Goal: Task Accomplishment & Management: Manage account settings

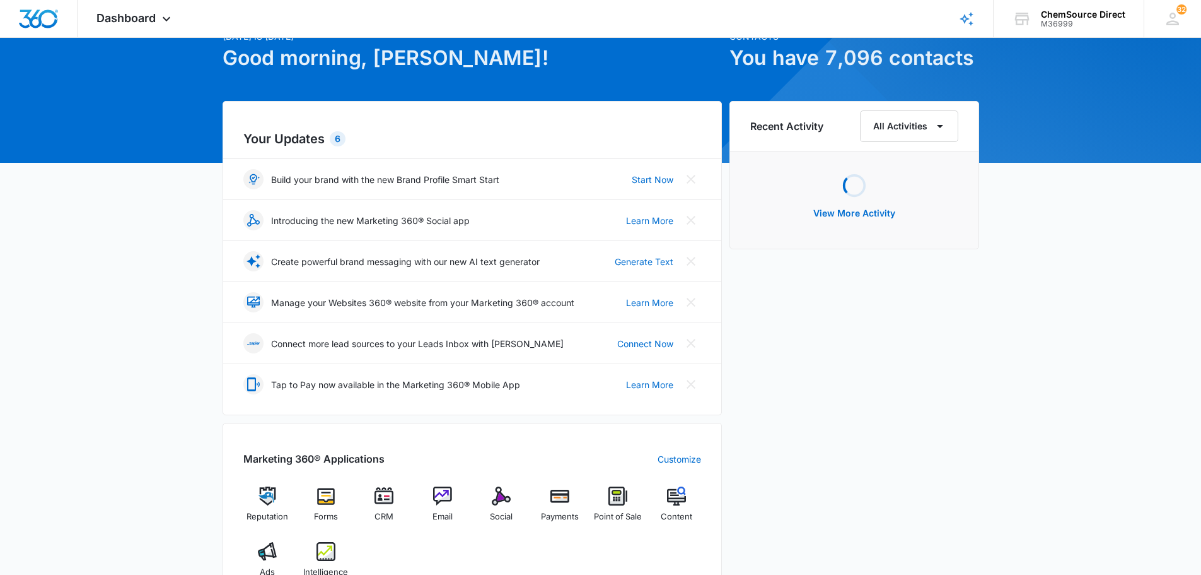
scroll to position [126, 0]
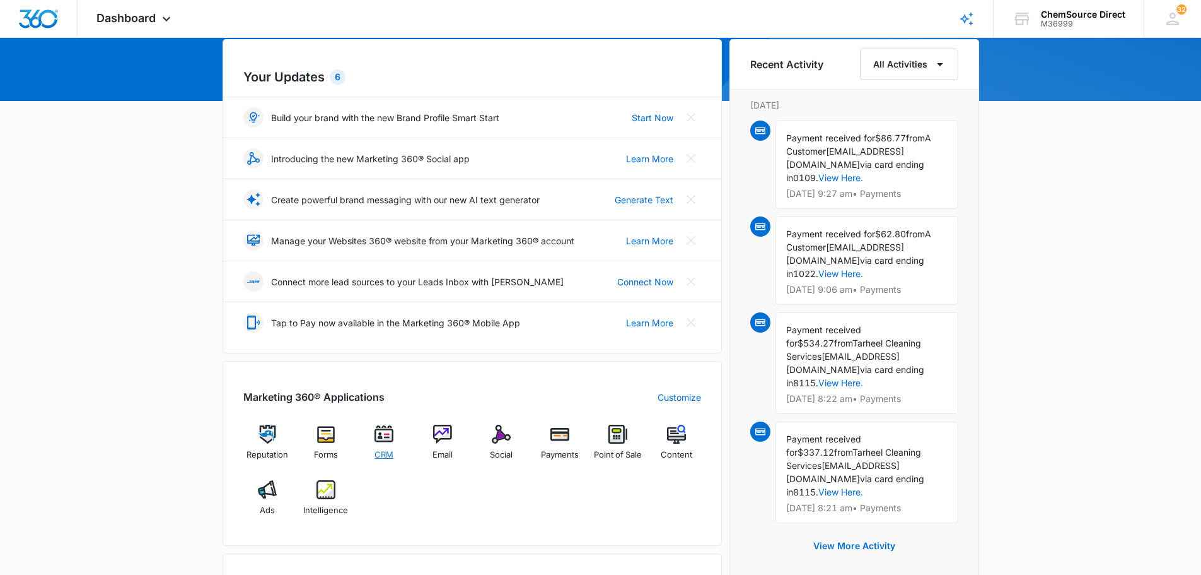
click at [389, 446] on div "CRM" at bounding box center [384, 446] width 49 height 45
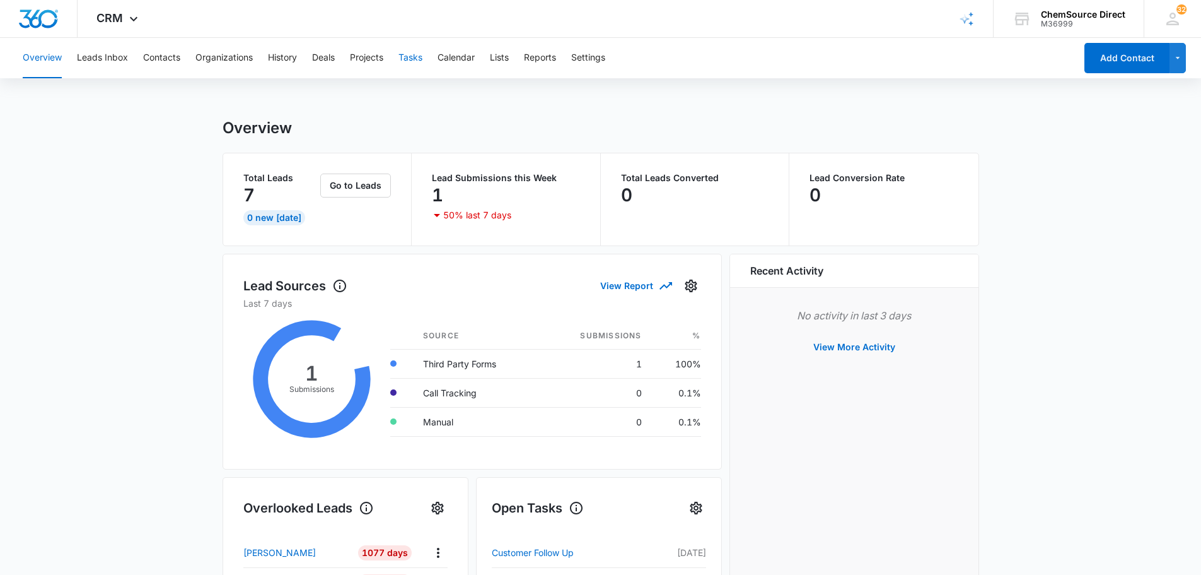
click at [408, 57] on button "Tasks" at bounding box center [411, 58] width 24 height 40
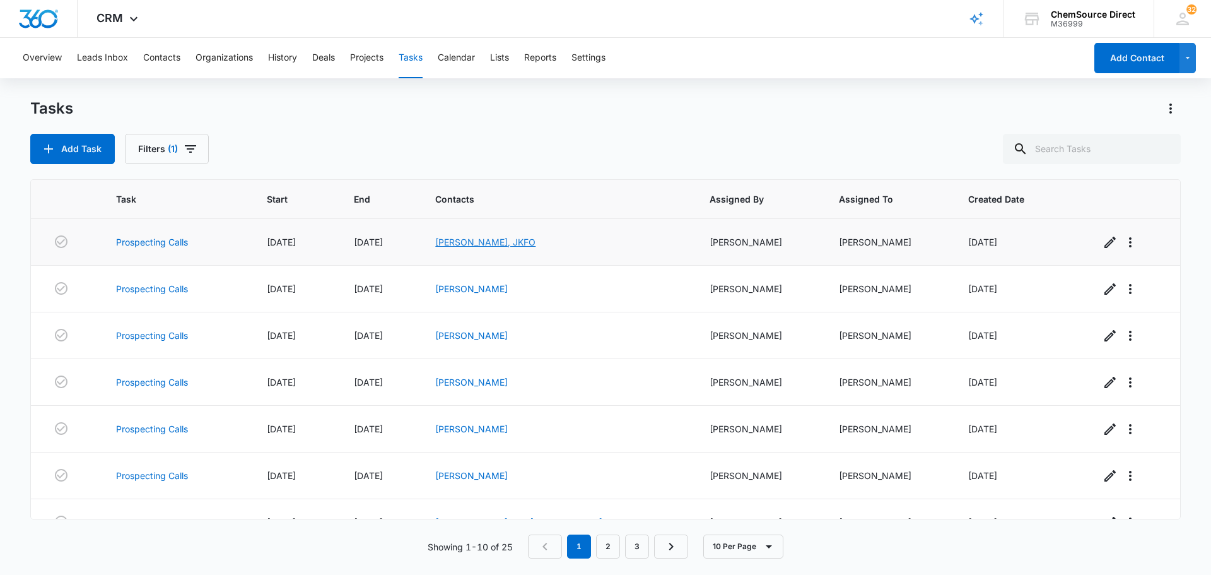
click at [532, 240] on link "Freddy Opoku, JKFO" at bounding box center [485, 242] width 100 height 11
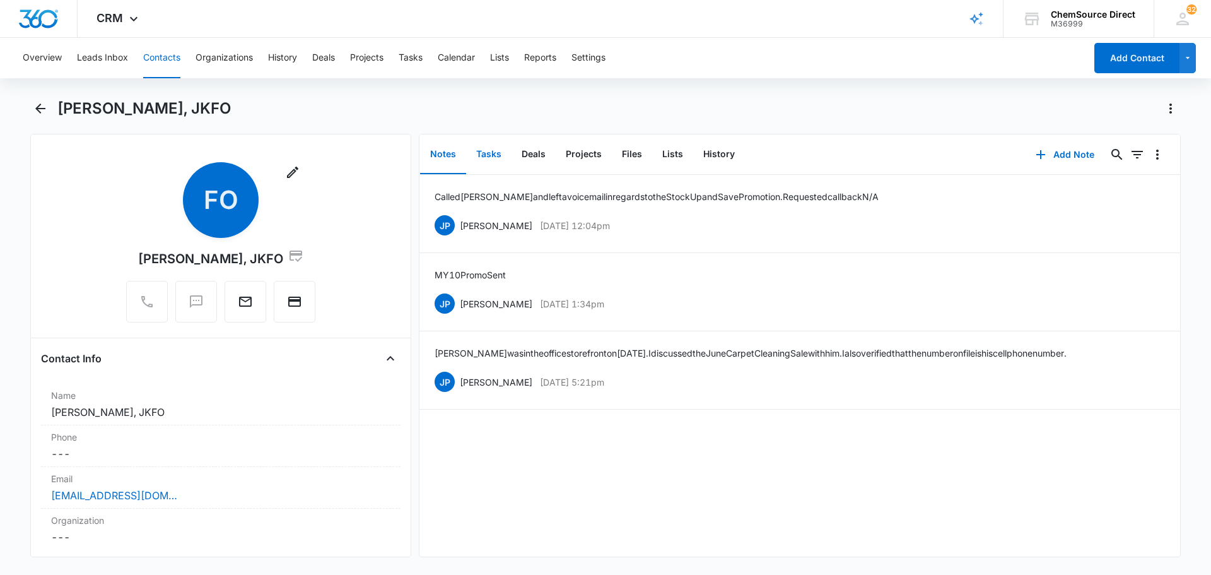
click at [488, 152] on button "Tasks" at bounding box center [488, 154] width 45 height 39
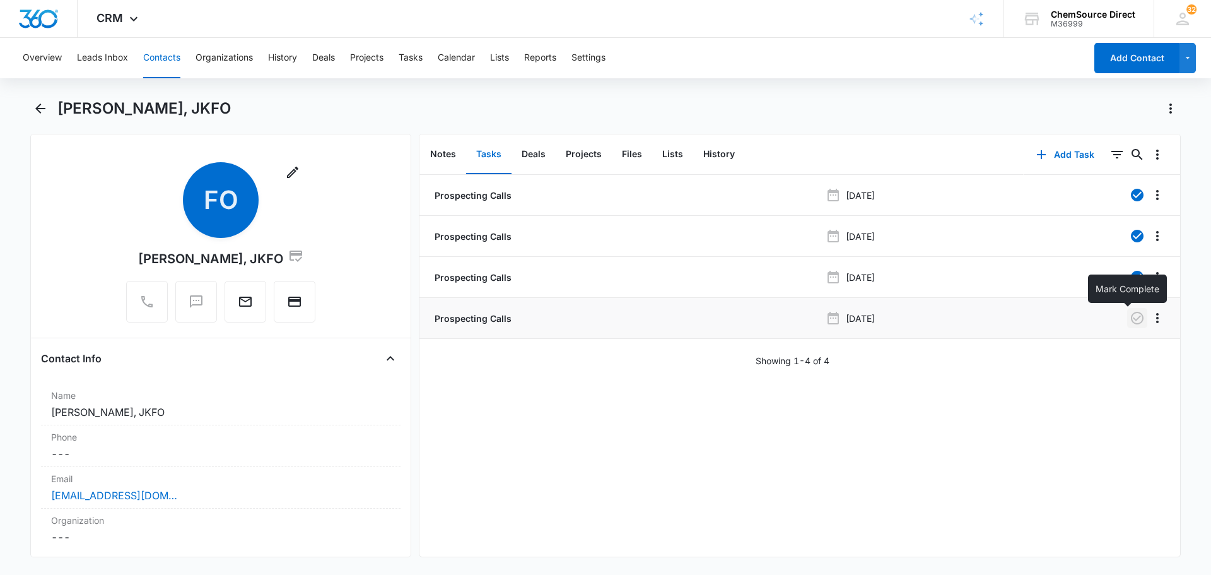
click at [1130, 315] on icon "button" at bounding box center [1137, 317] width 15 height 15
click at [400, 52] on button "Tasks" at bounding box center [411, 58] width 24 height 40
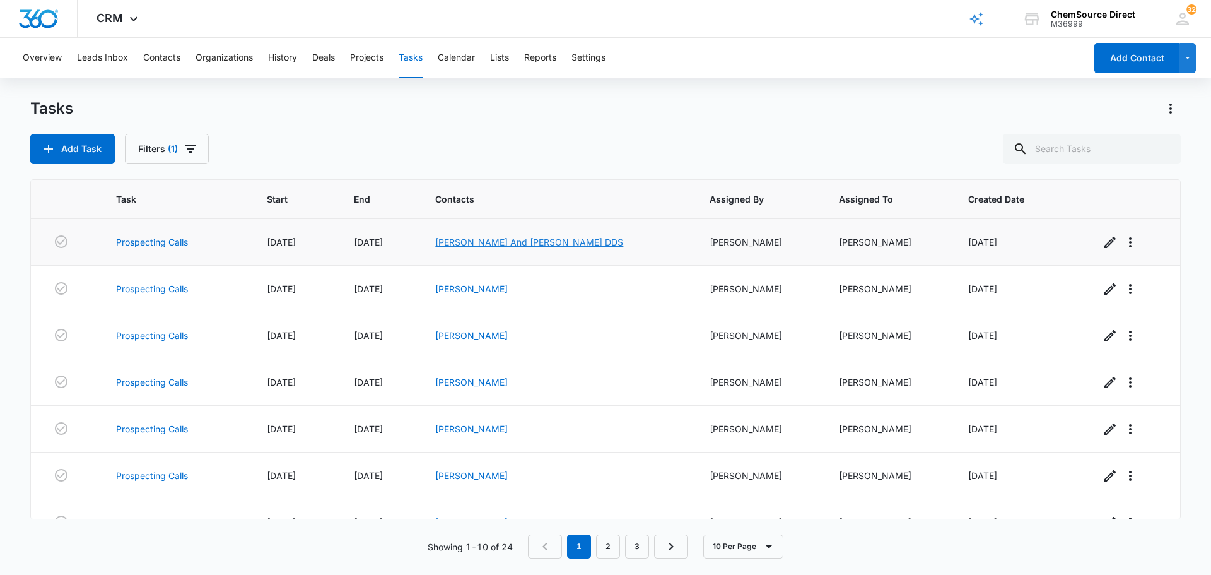
click at [547, 242] on link "Beavers And Keating DDS" at bounding box center [529, 242] width 188 height 11
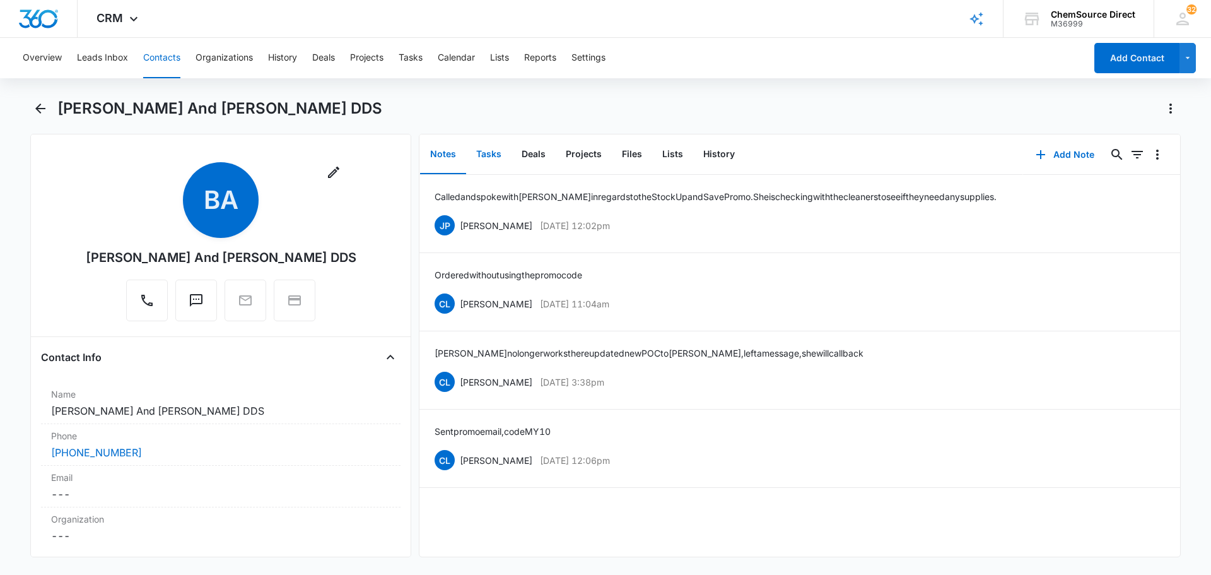
click at [493, 152] on button "Tasks" at bounding box center [488, 154] width 45 height 39
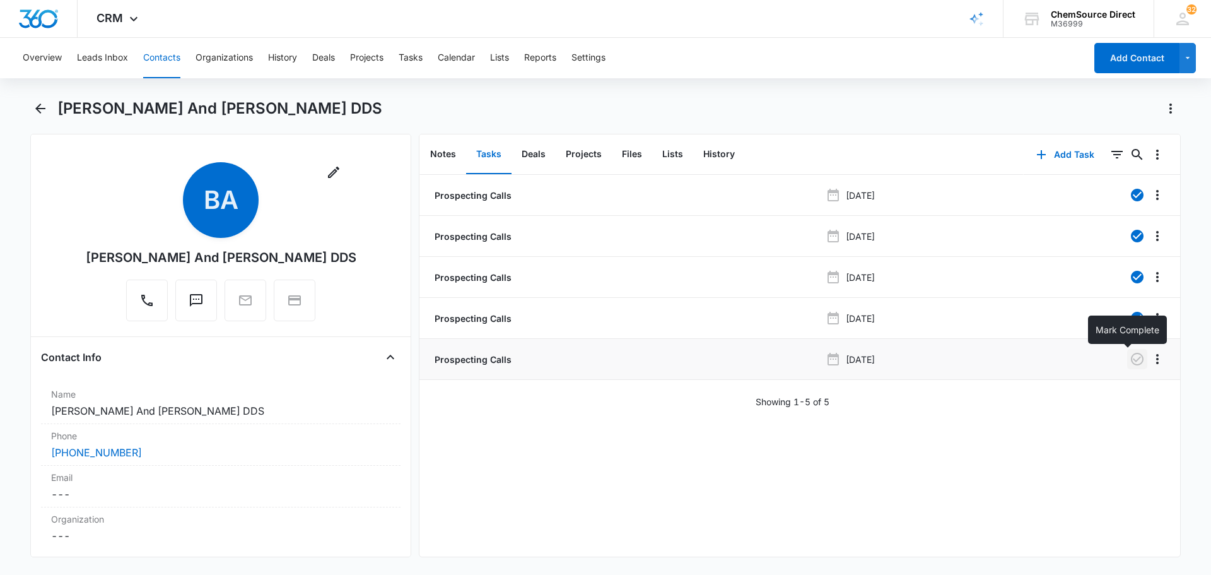
click at [1133, 355] on icon "button" at bounding box center [1137, 358] width 15 height 15
click at [418, 64] on button "Tasks" at bounding box center [411, 58] width 24 height 40
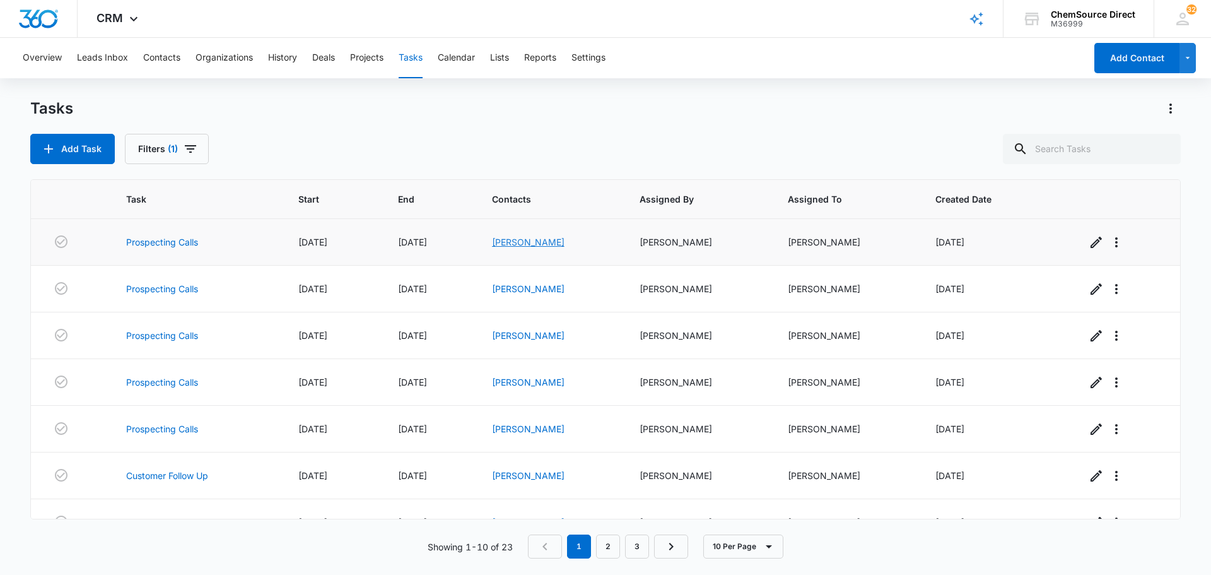
click at [524, 242] on link "Kevin Cain" at bounding box center [528, 242] width 73 height 11
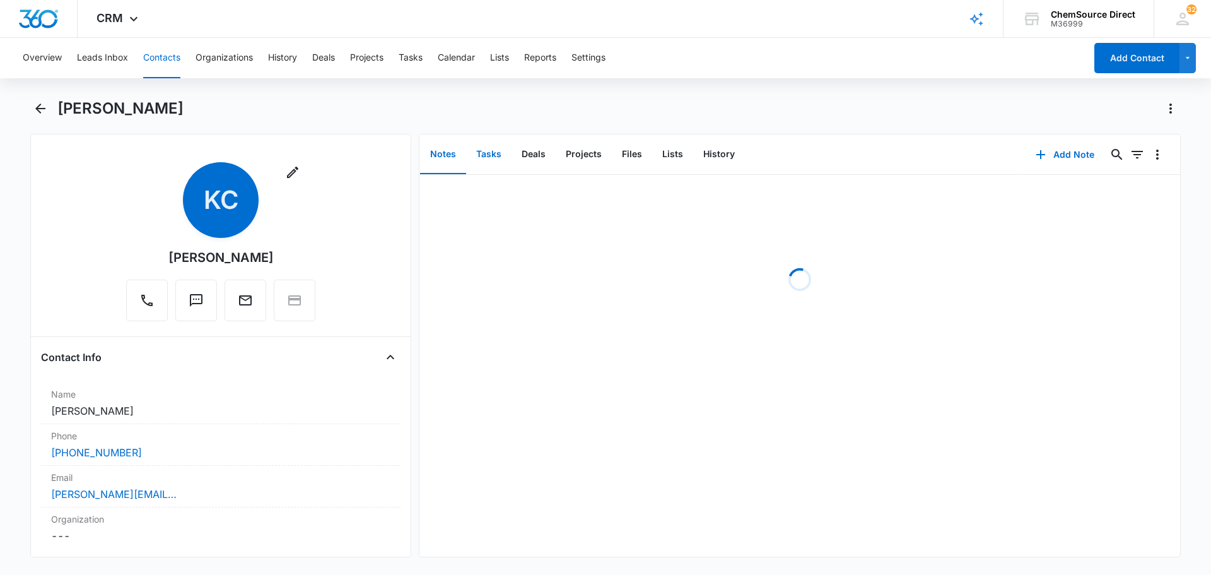
click at [488, 151] on button "Tasks" at bounding box center [488, 154] width 45 height 39
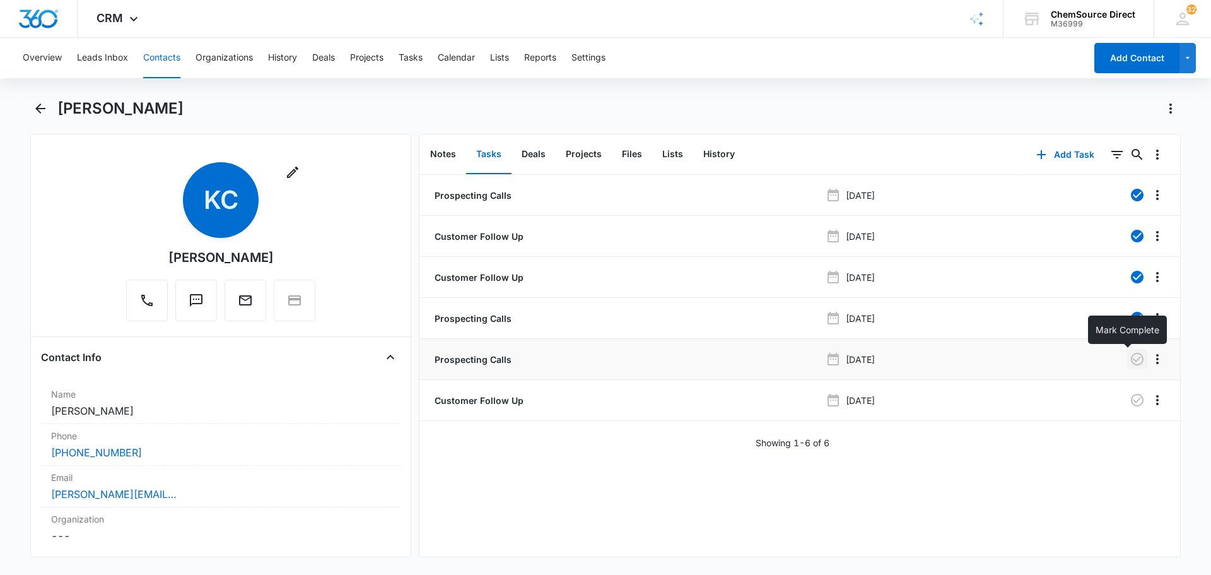
click at [1131, 359] on icon "button" at bounding box center [1137, 359] width 13 height 13
click at [406, 58] on button "Tasks" at bounding box center [411, 58] width 24 height 40
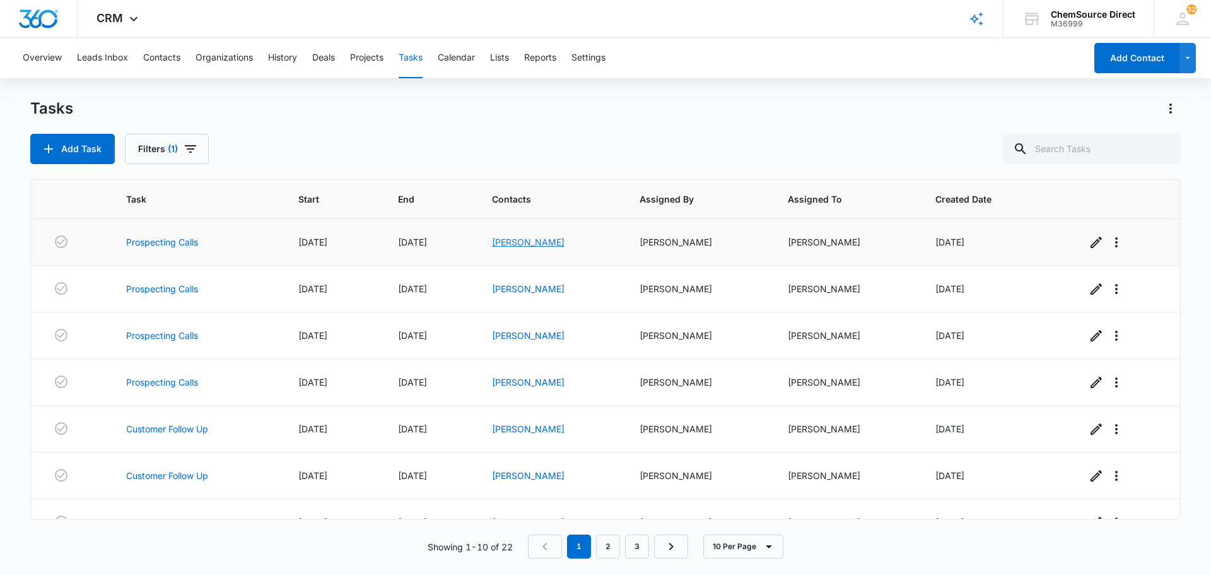
click at [513, 246] on link "Mike Cain" at bounding box center [528, 242] width 73 height 11
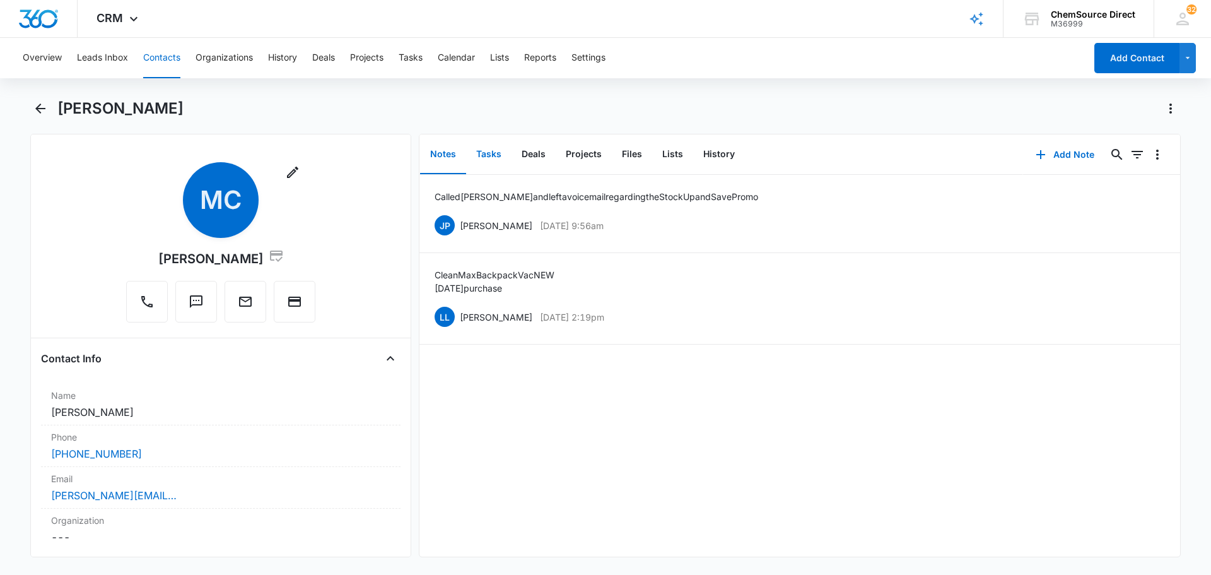
click at [482, 154] on button "Tasks" at bounding box center [488, 154] width 45 height 39
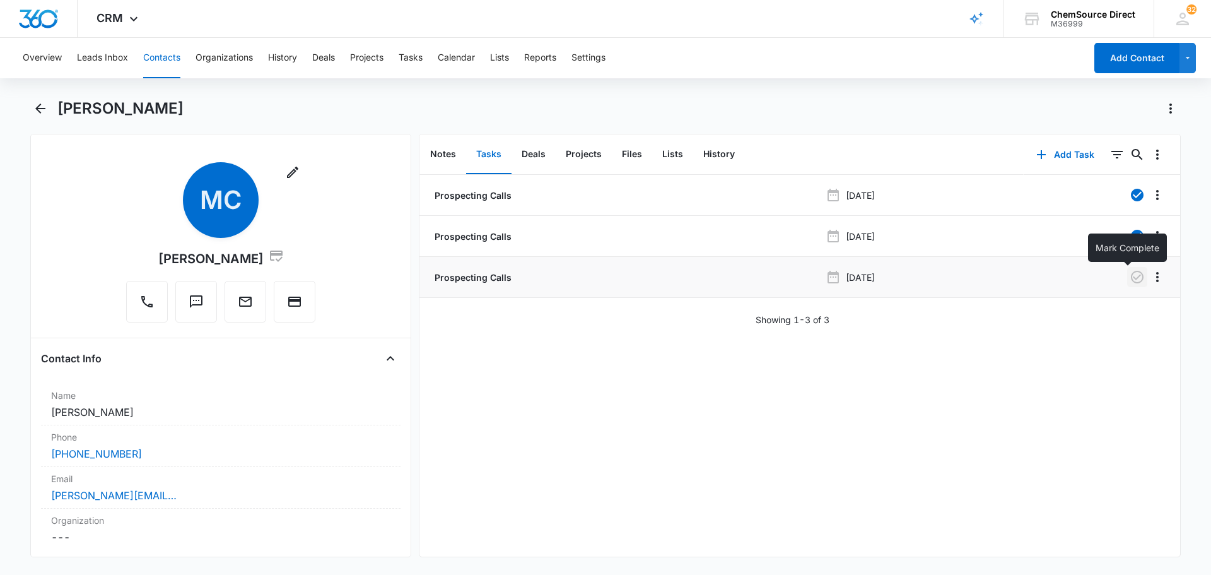
click at [1130, 280] on icon "button" at bounding box center [1137, 276] width 15 height 15
click at [411, 62] on button "Tasks" at bounding box center [411, 58] width 24 height 40
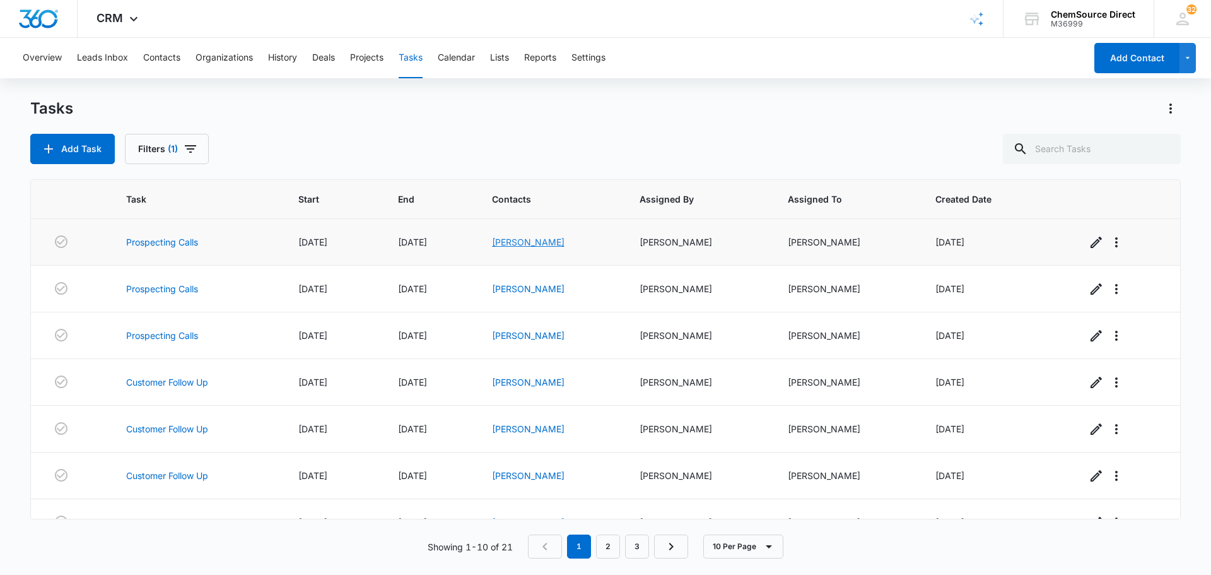
click at [537, 238] on link "Jimmy Jackson" at bounding box center [528, 242] width 73 height 11
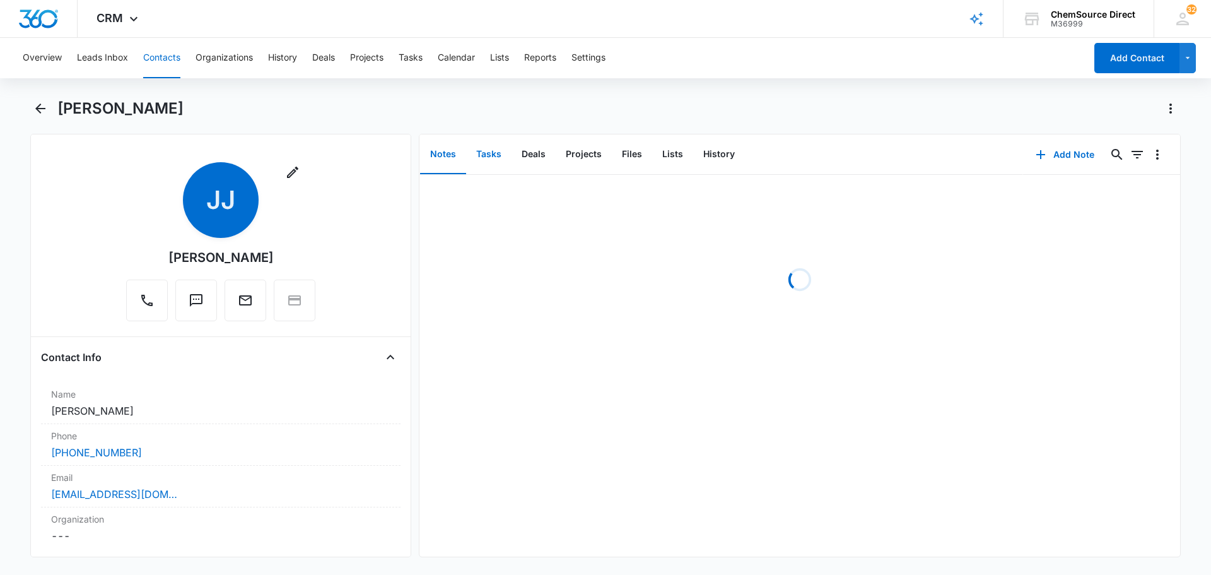
click at [496, 155] on button "Tasks" at bounding box center [488, 154] width 45 height 39
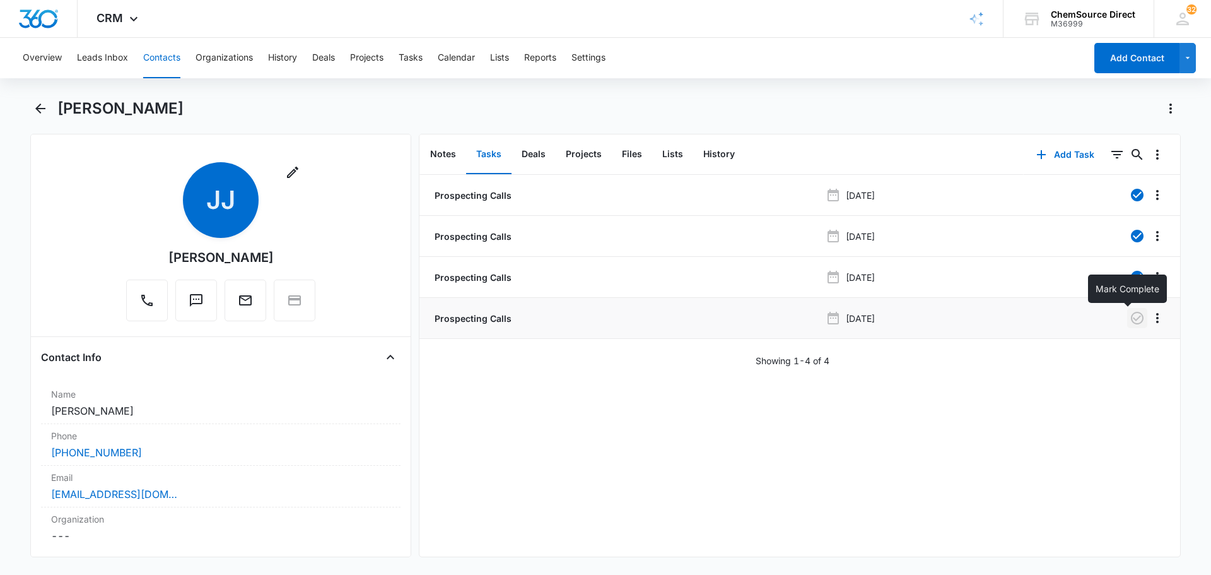
click at [1130, 322] on icon "button" at bounding box center [1137, 317] width 15 height 15
click at [407, 61] on button "Tasks" at bounding box center [411, 58] width 24 height 40
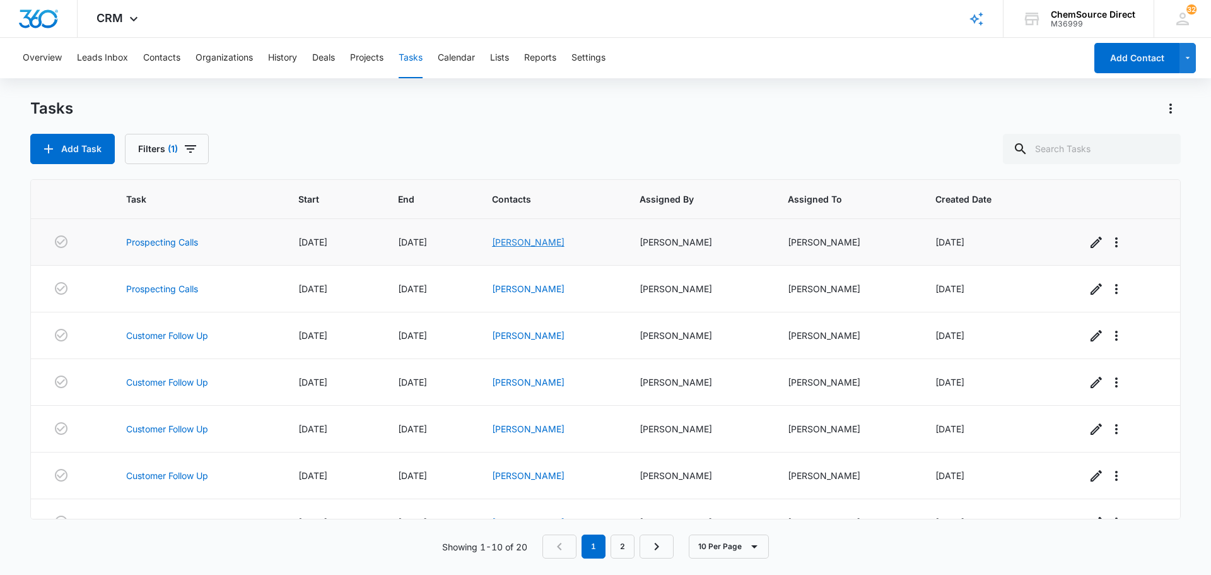
click at [545, 240] on link "Lance Cummins" at bounding box center [528, 242] width 73 height 11
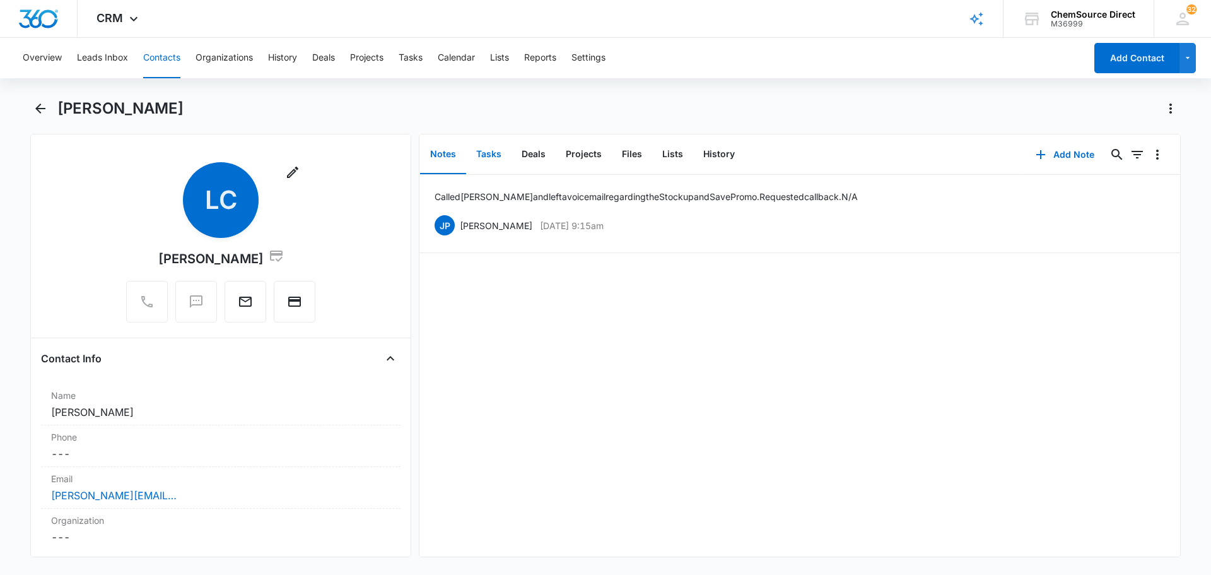
click at [488, 157] on button "Tasks" at bounding box center [488, 154] width 45 height 39
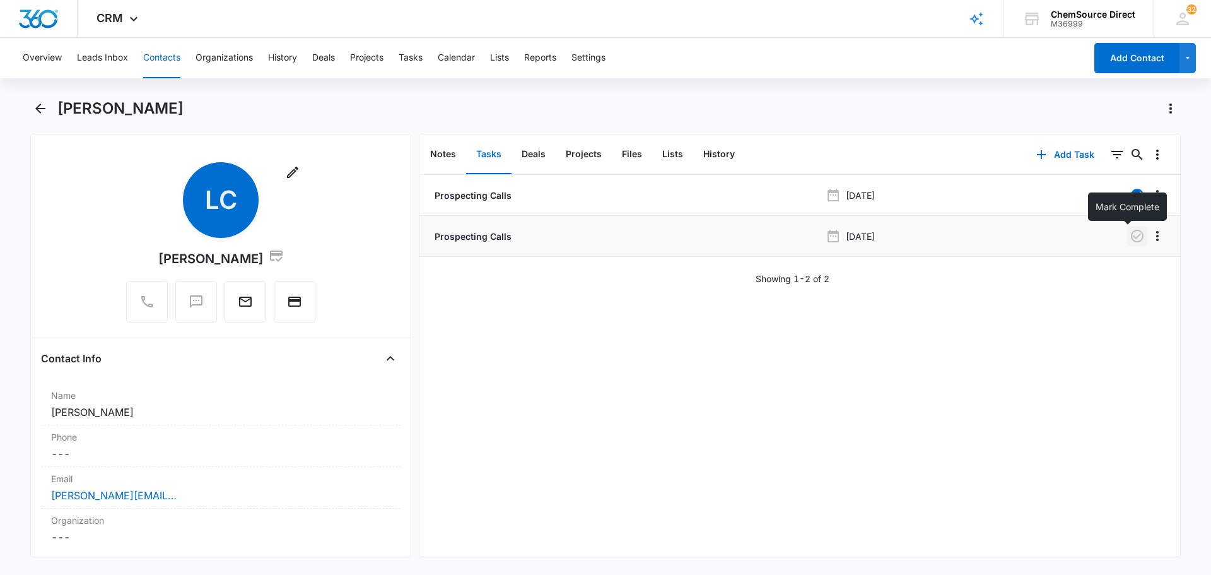
click at [1130, 241] on icon "button" at bounding box center [1137, 235] width 15 height 15
click at [420, 59] on button "Tasks" at bounding box center [411, 58] width 24 height 40
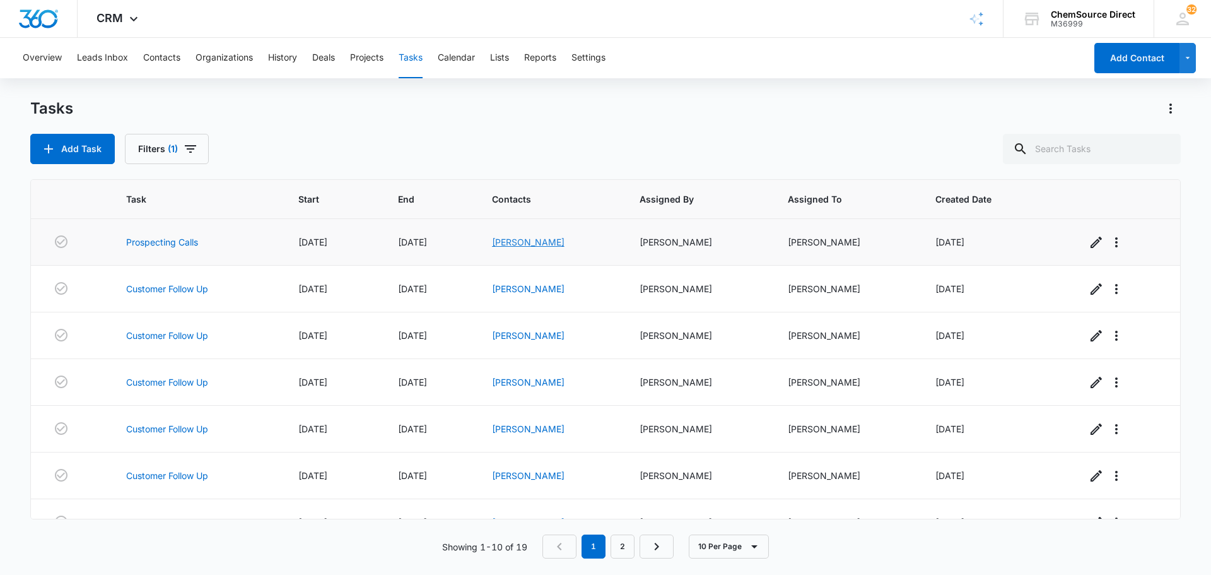
click at [530, 240] on link "Walter Stinson" at bounding box center [528, 242] width 73 height 11
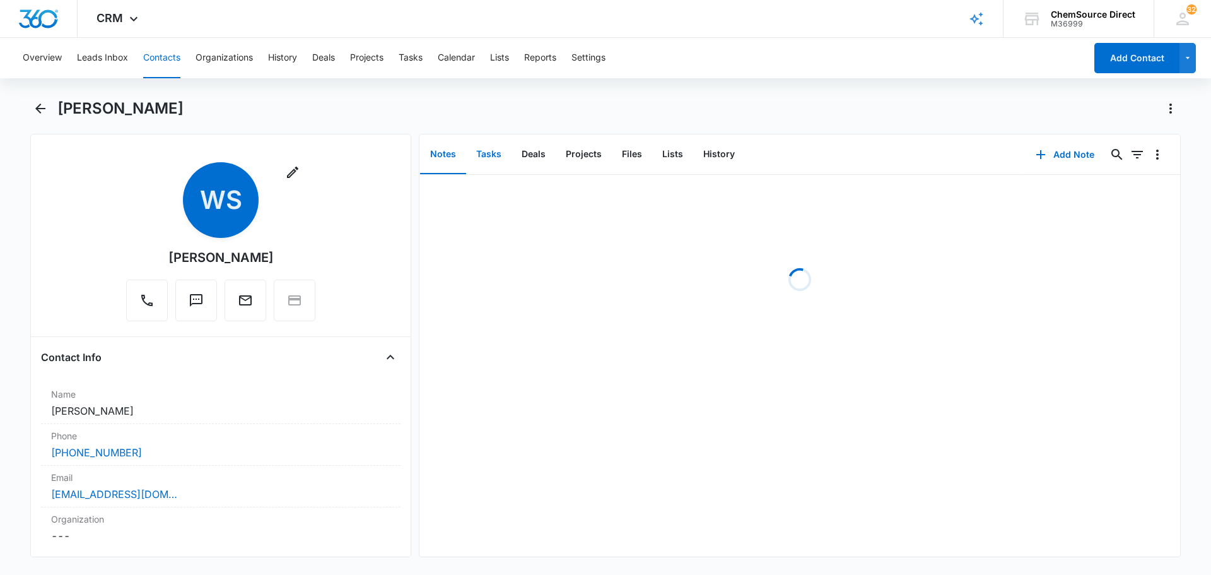
click at [489, 156] on button "Tasks" at bounding box center [488, 154] width 45 height 39
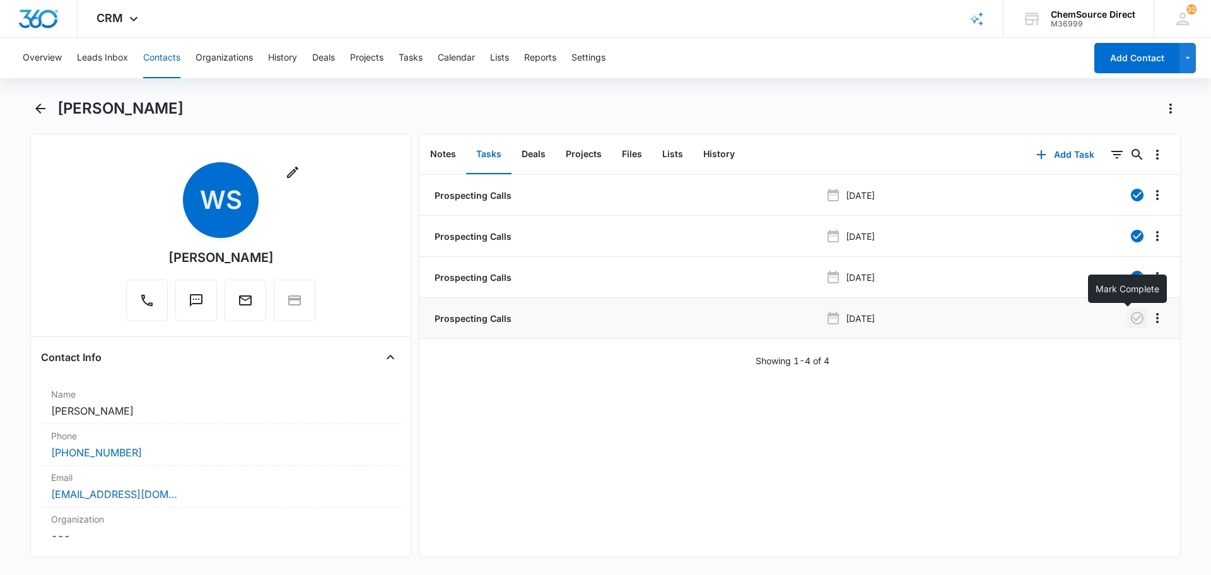
click at [1130, 324] on icon "button" at bounding box center [1137, 317] width 15 height 15
click at [410, 61] on button "Tasks" at bounding box center [411, 58] width 24 height 40
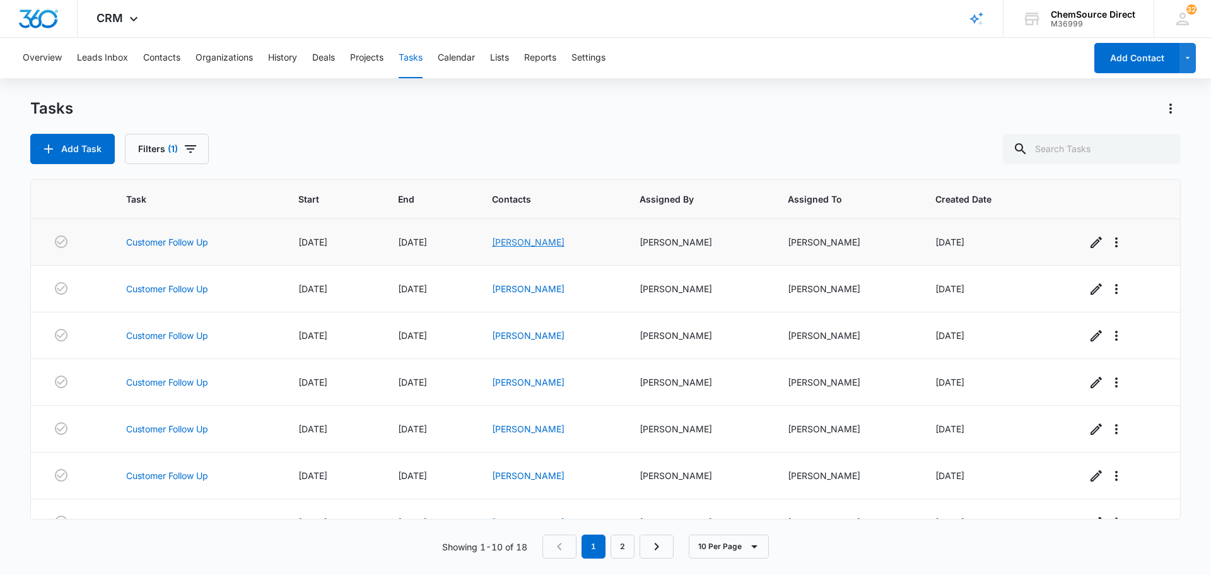
click at [520, 242] on link "Salvador Medina" at bounding box center [528, 242] width 73 height 11
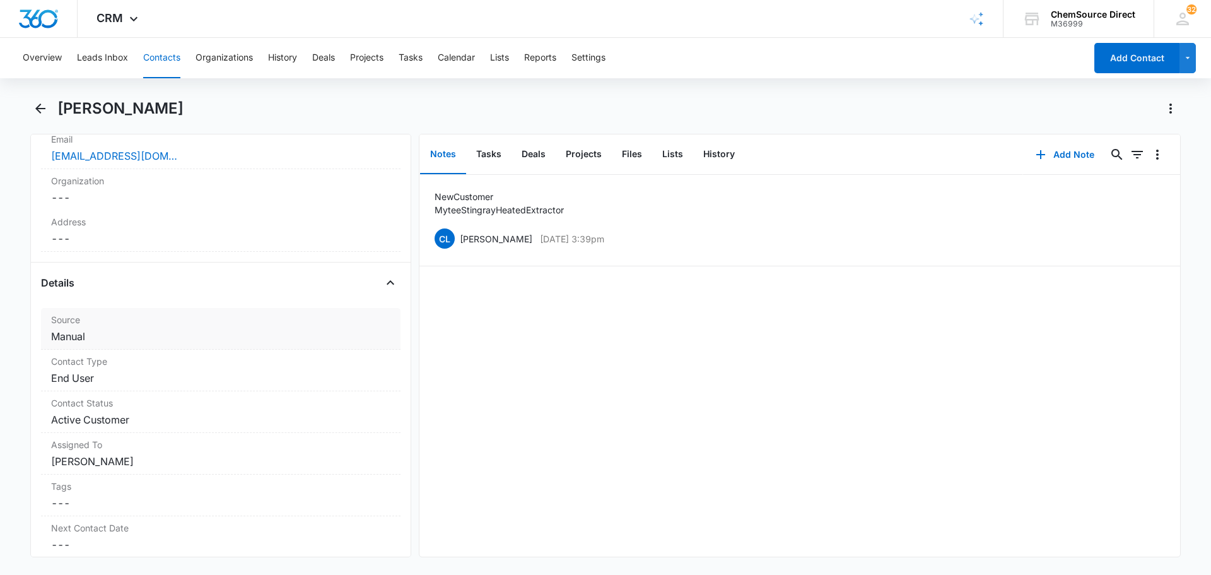
scroll to position [315, 0]
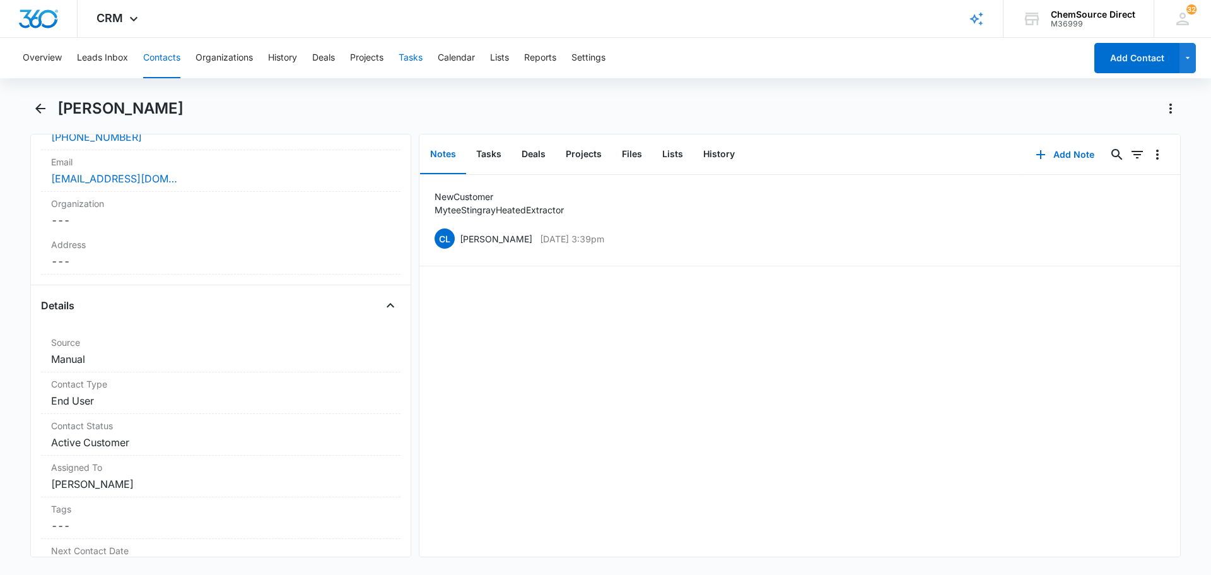
click at [416, 56] on button "Tasks" at bounding box center [411, 58] width 24 height 40
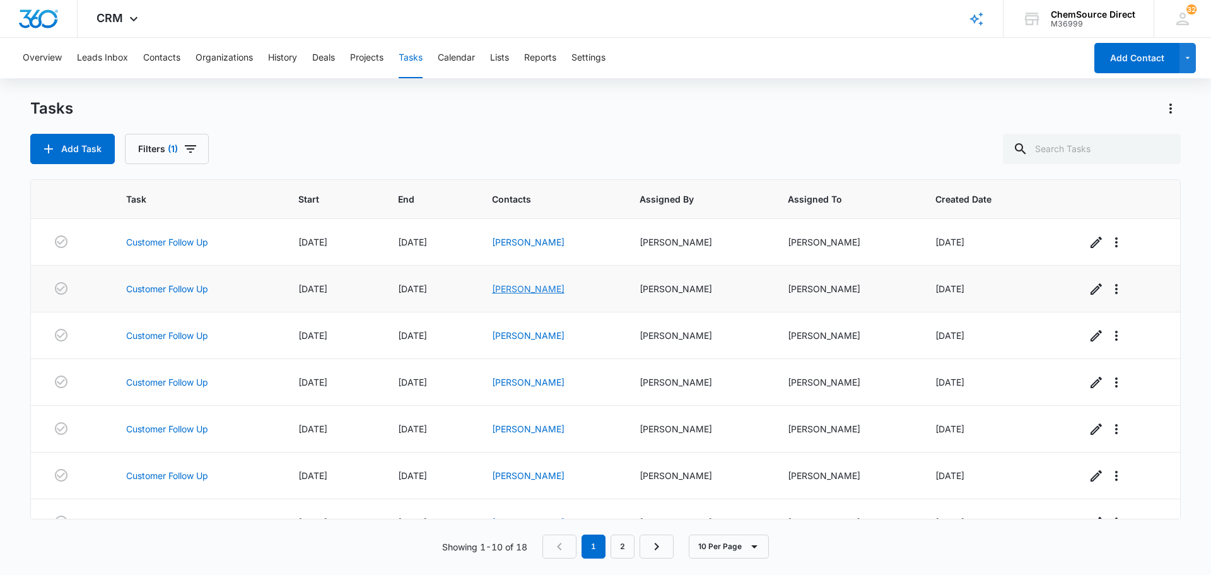
click at [536, 288] on link "Hector Hernandez" at bounding box center [528, 288] width 73 height 11
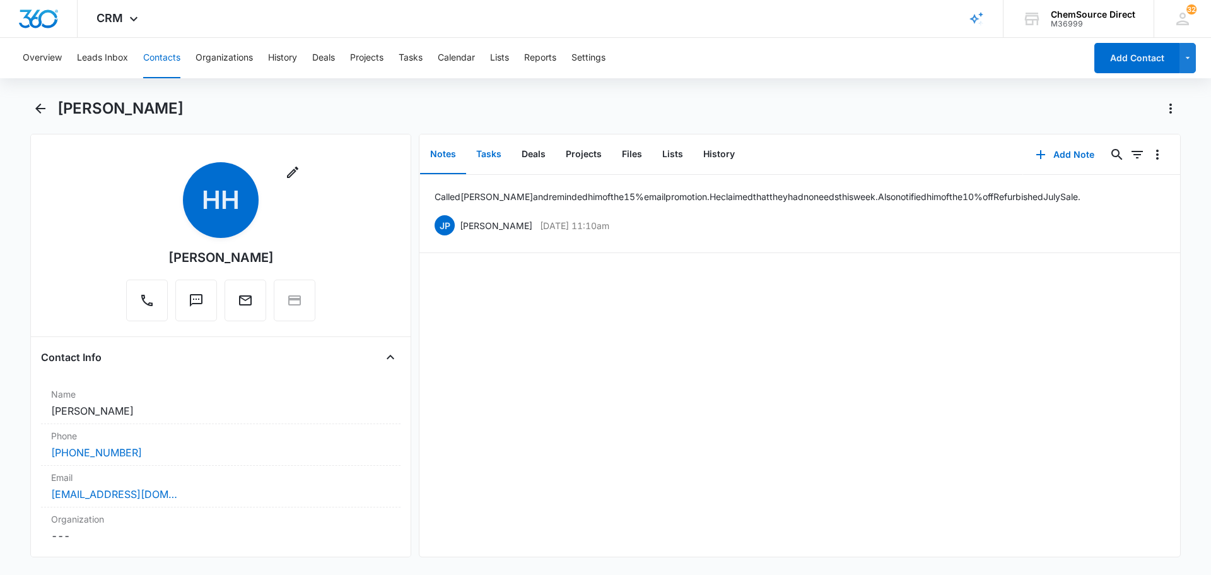
click at [481, 155] on button "Tasks" at bounding box center [488, 154] width 45 height 39
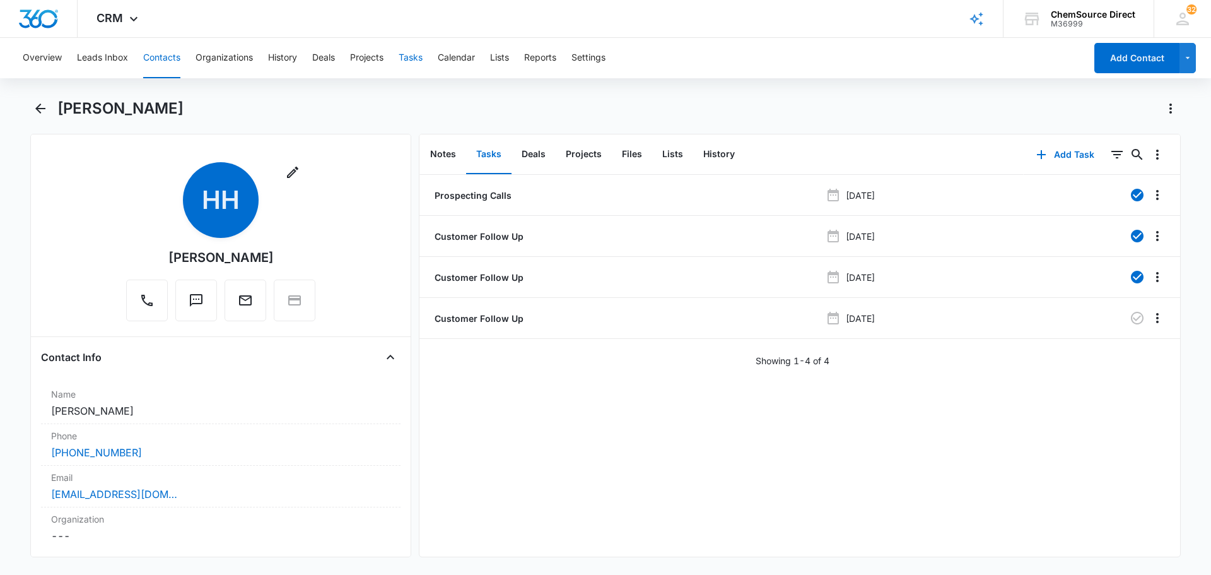
click at [416, 55] on button "Tasks" at bounding box center [411, 58] width 24 height 40
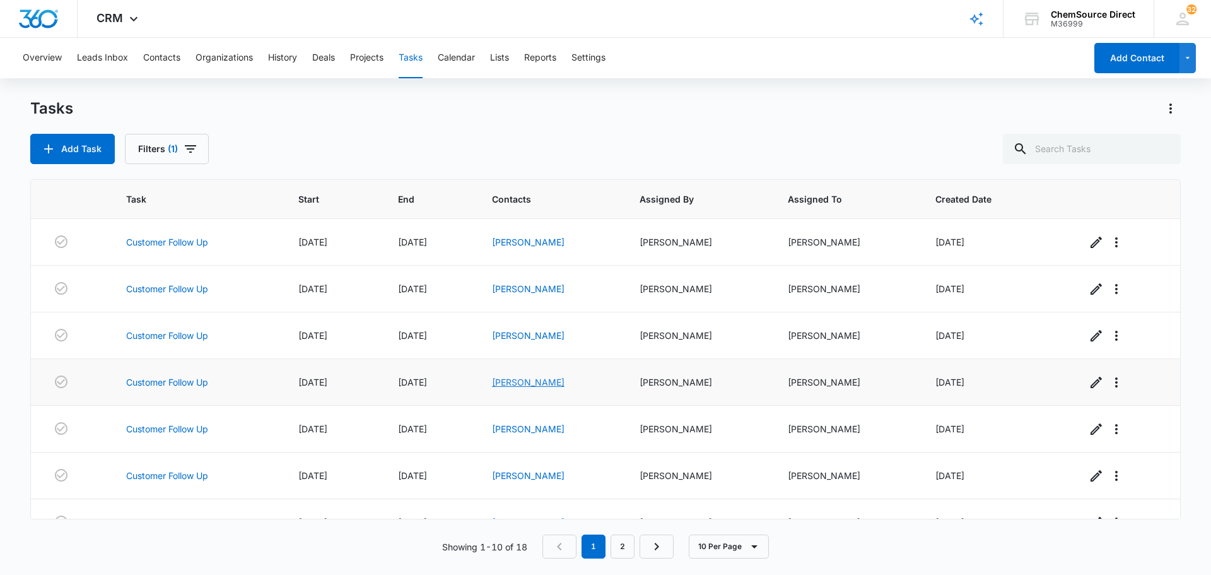
click at [532, 381] on link "Carol Grubbs" at bounding box center [528, 382] width 73 height 11
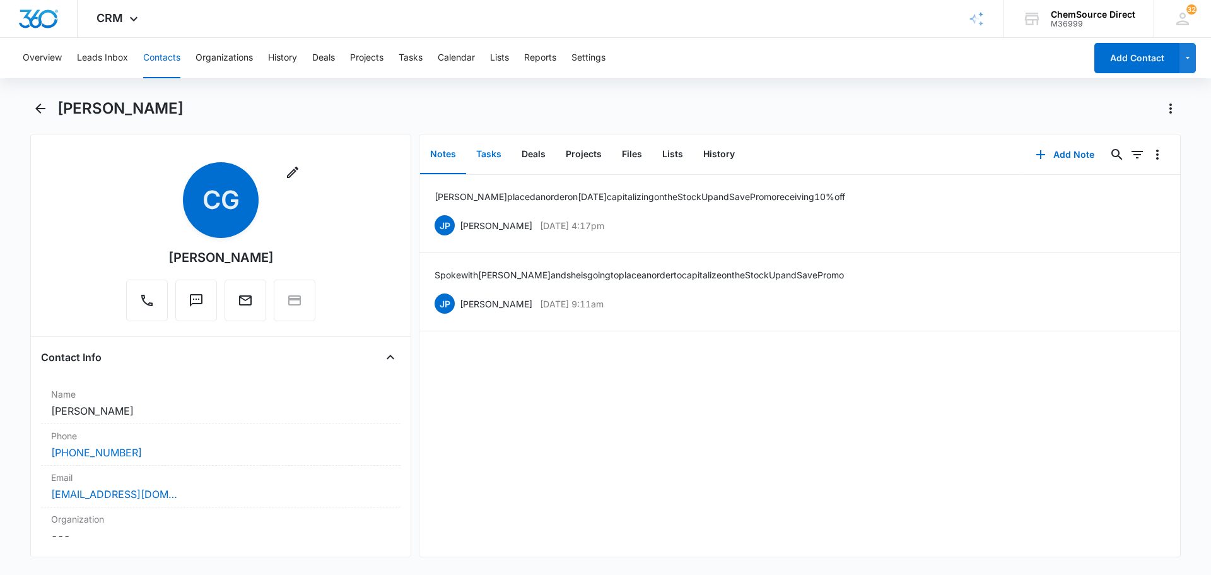
click at [486, 154] on button "Tasks" at bounding box center [488, 154] width 45 height 39
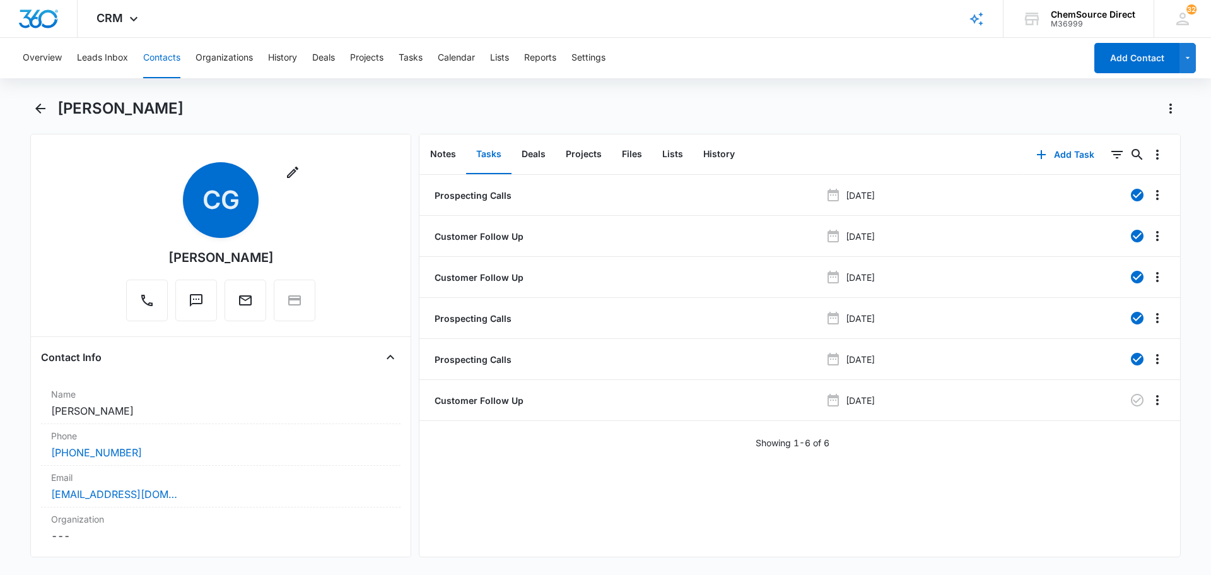
click at [438, 61] on div "Overview Leads Inbox Contacts Organizations History Deals Projects Tasks Calend…" at bounding box center [550, 58] width 1070 height 40
click at [416, 63] on button "Tasks" at bounding box center [411, 58] width 24 height 40
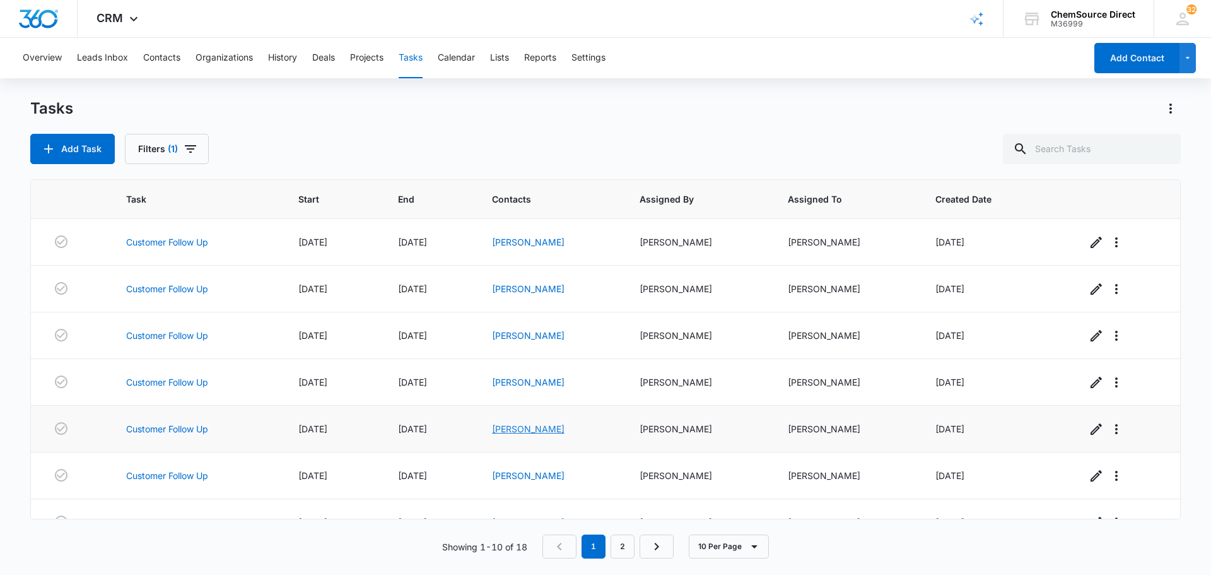
click at [540, 426] on link "Tracy Jackson" at bounding box center [528, 428] width 73 height 11
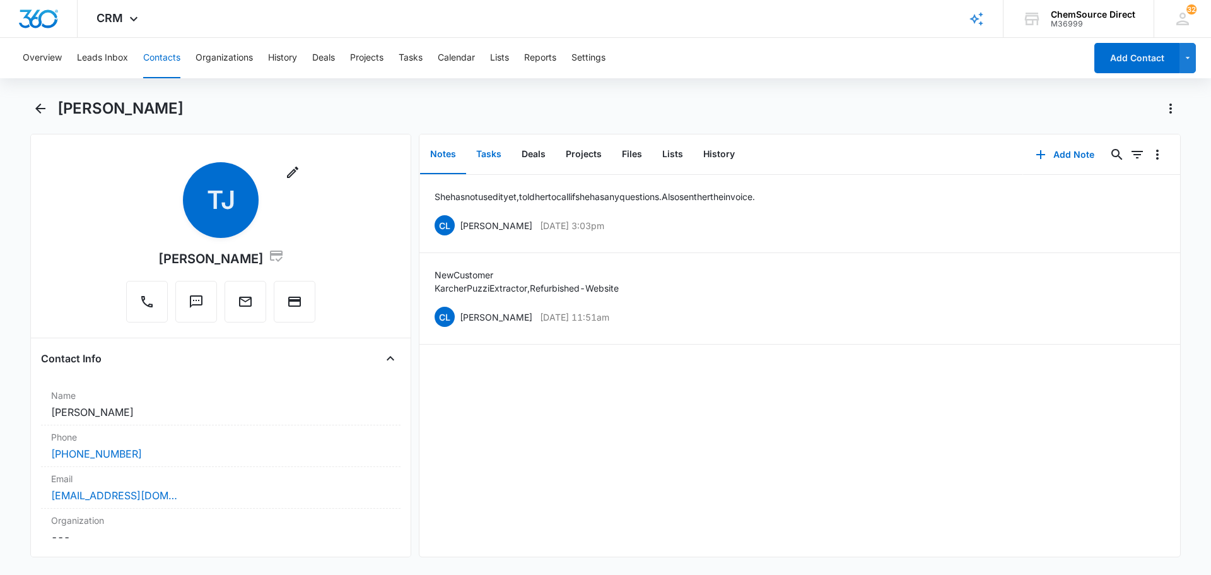
click at [496, 149] on button "Tasks" at bounding box center [488, 154] width 45 height 39
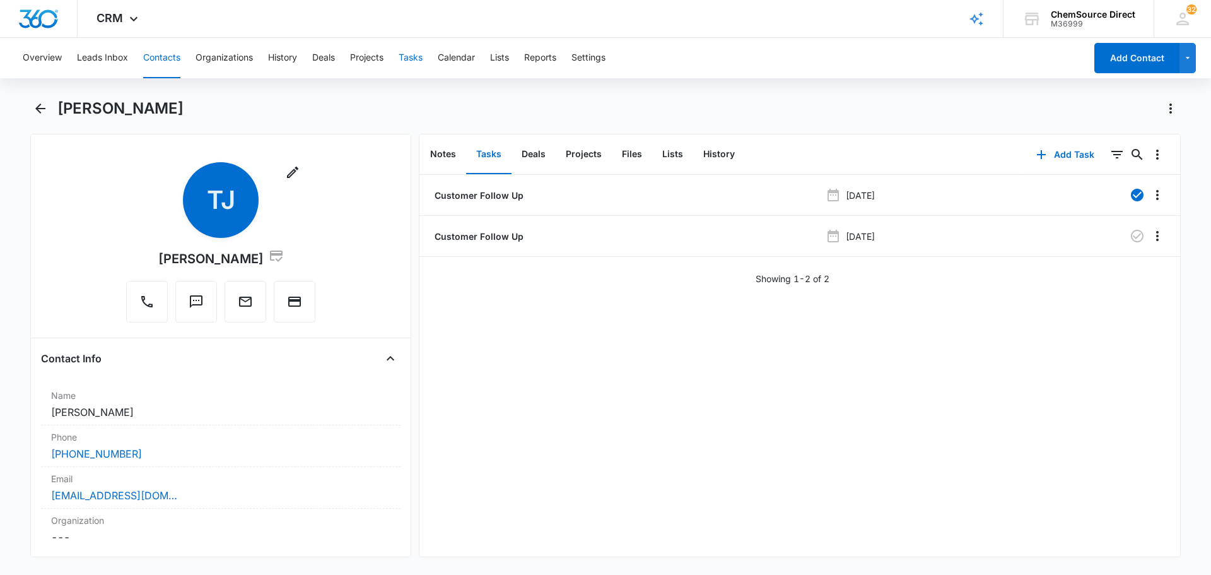
click at [405, 61] on button "Tasks" at bounding box center [411, 58] width 24 height 40
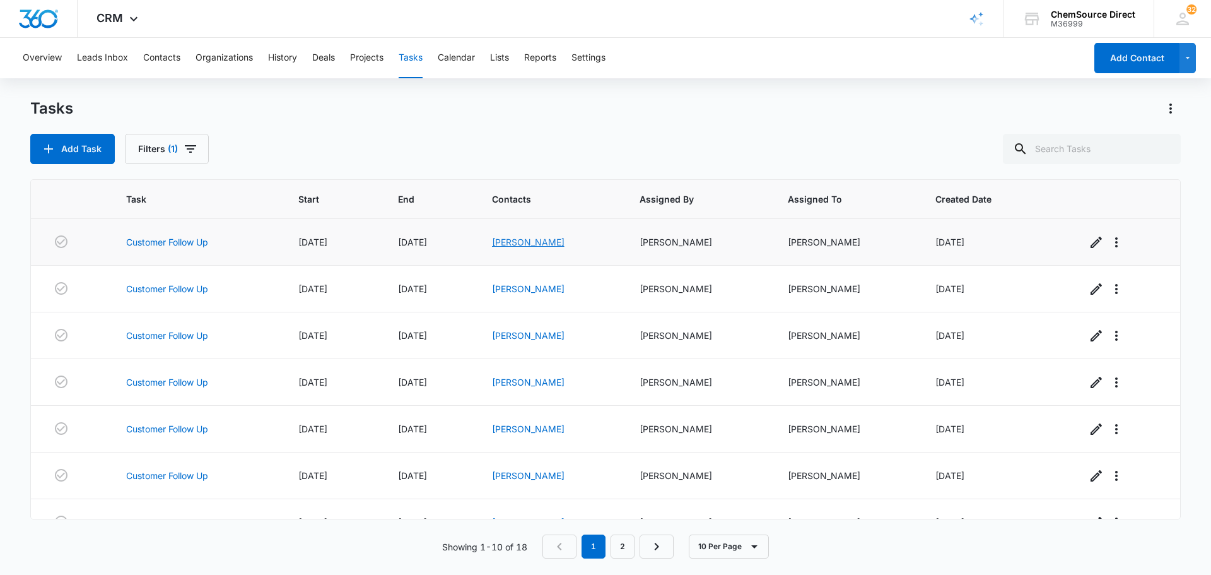
click at [548, 243] on link "Salvador Medina" at bounding box center [528, 242] width 73 height 11
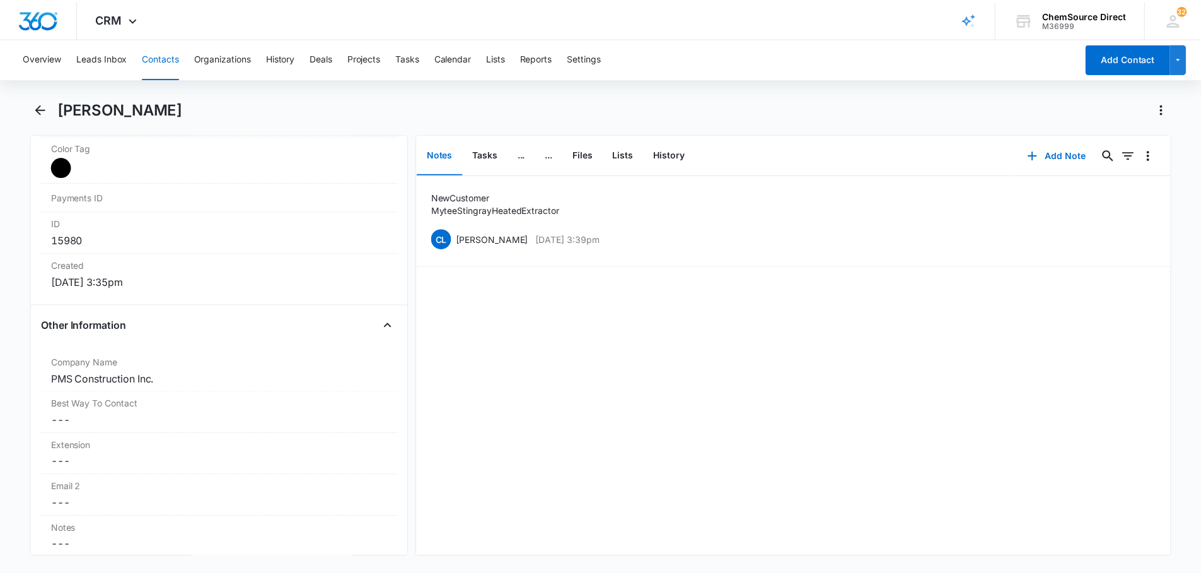
scroll to position [820, 0]
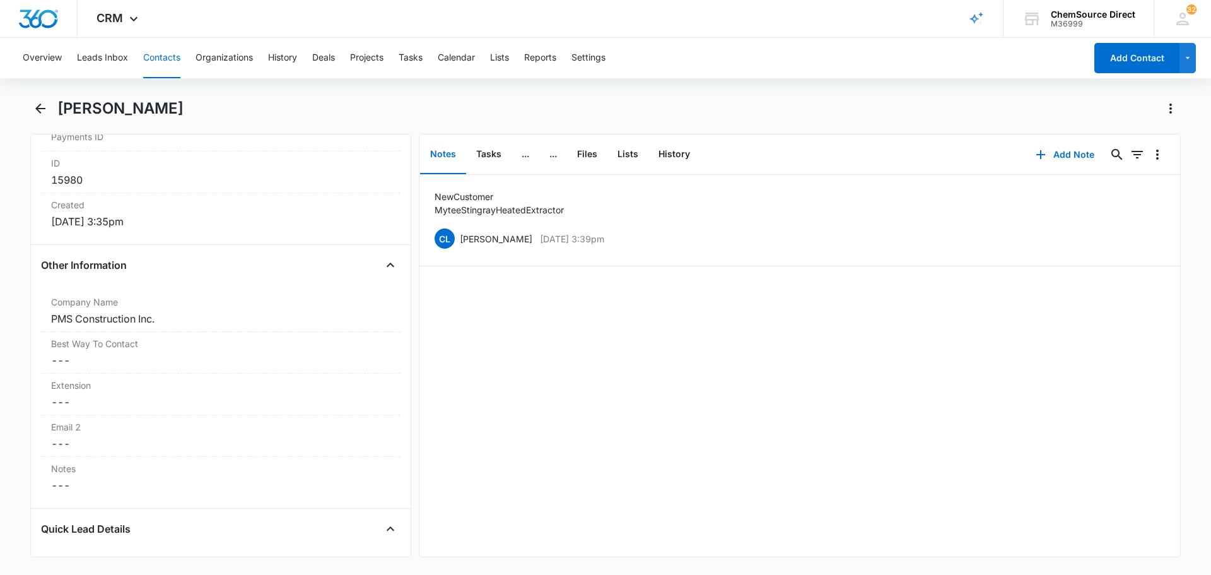
click at [524, 347] on div "New Customer Mytee Stingray Heated Extractor CL Chris Lozzi Oct 1, 2025 at 3:39…" at bounding box center [799, 366] width 761 height 382
click at [1059, 151] on button "Add Note" at bounding box center [1065, 154] width 84 height 30
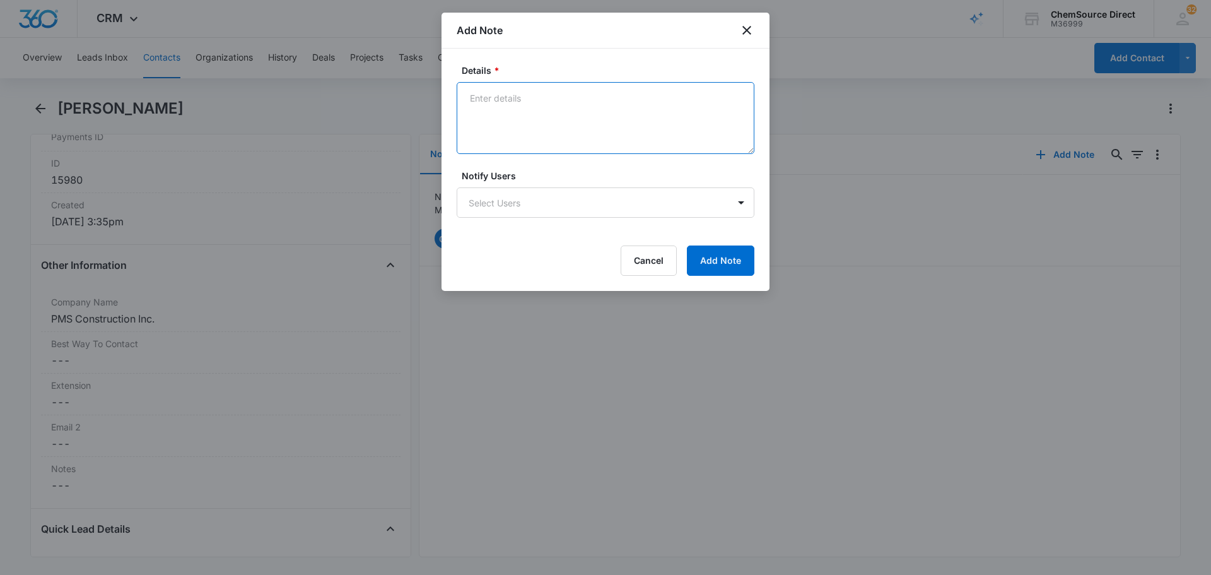
click at [525, 110] on textarea "Details *" at bounding box center [606, 118] width 298 height 72
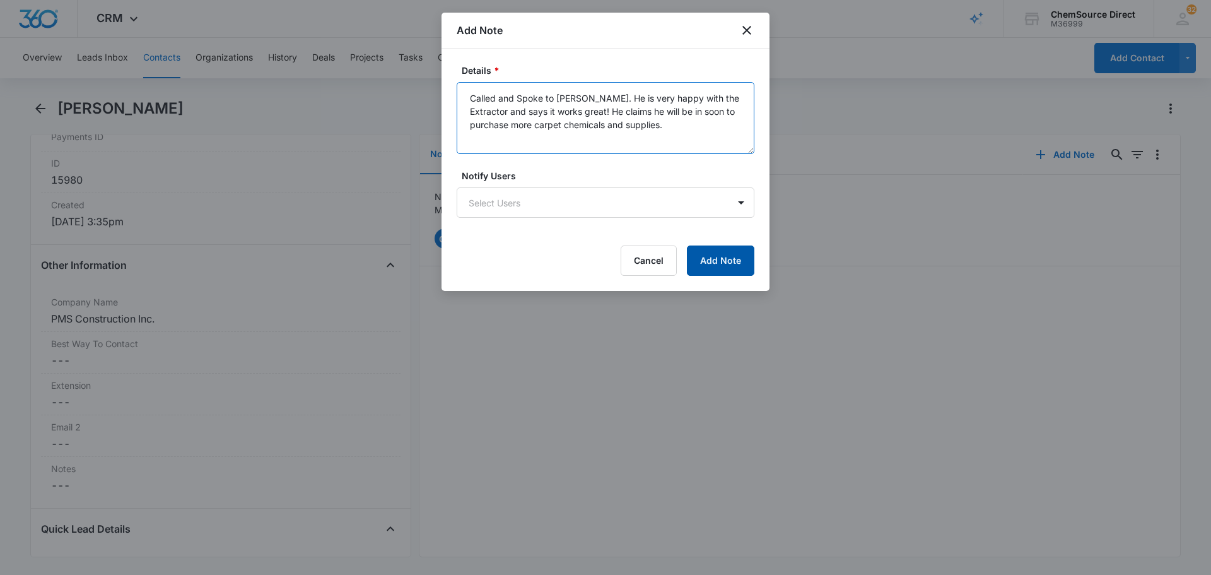
type textarea "Called and Spoke to Salvador. He is very happy with the Extractor and says it w…"
click at [735, 269] on button "Add Note" at bounding box center [720, 260] width 67 height 30
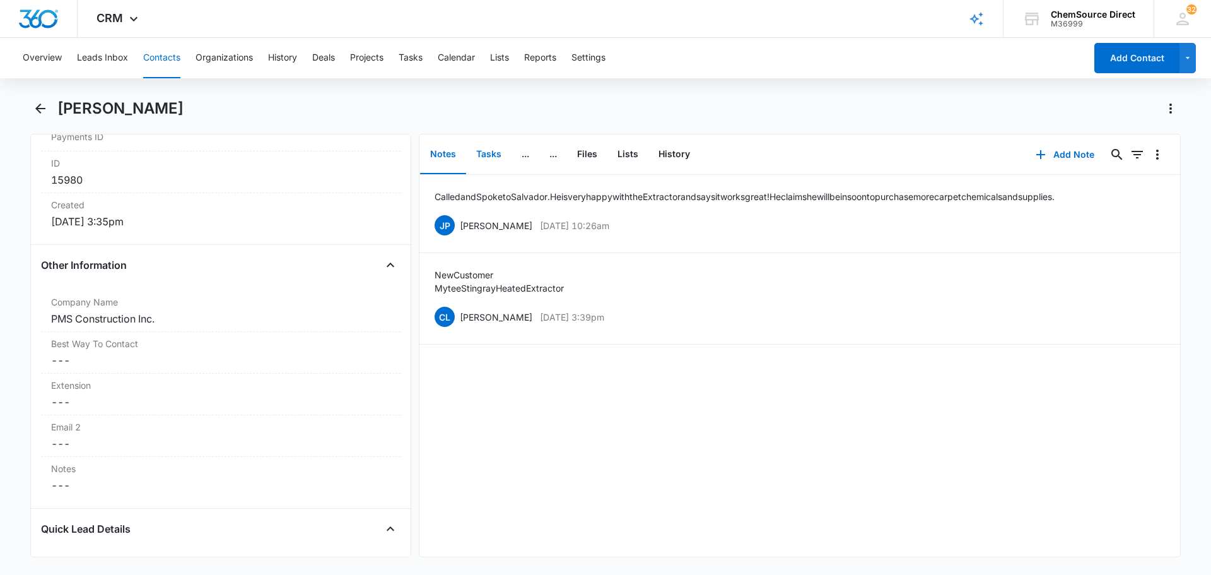
click at [485, 145] on button "Tasks" at bounding box center [488, 154] width 45 height 39
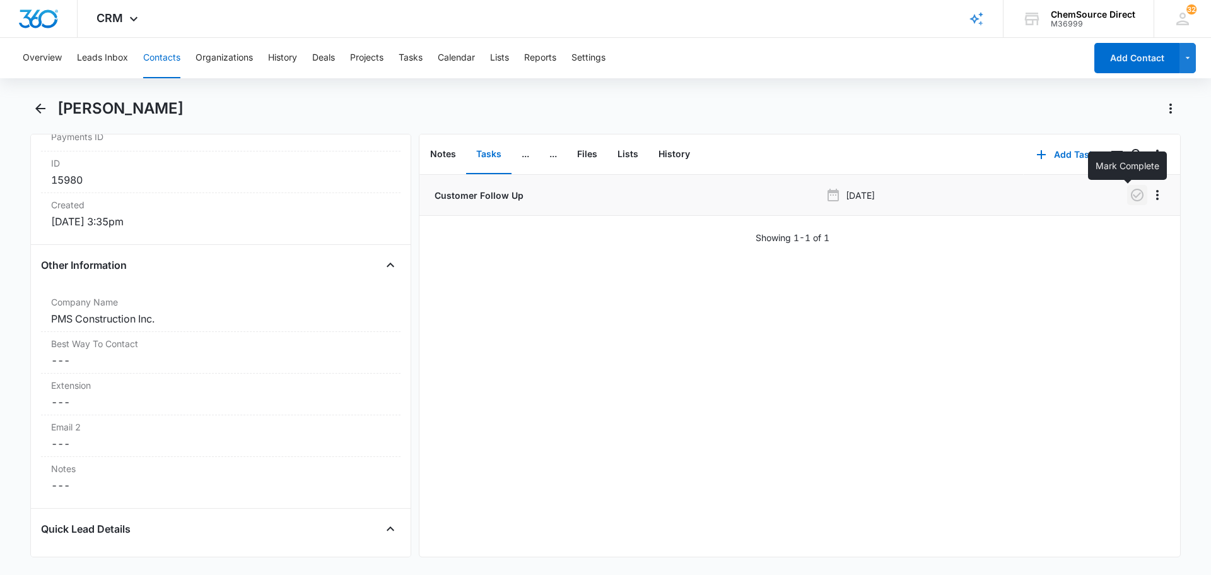
click at [1131, 196] on icon "button" at bounding box center [1137, 195] width 13 height 13
click at [418, 54] on button "Tasks" at bounding box center [411, 58] width 24 height 40
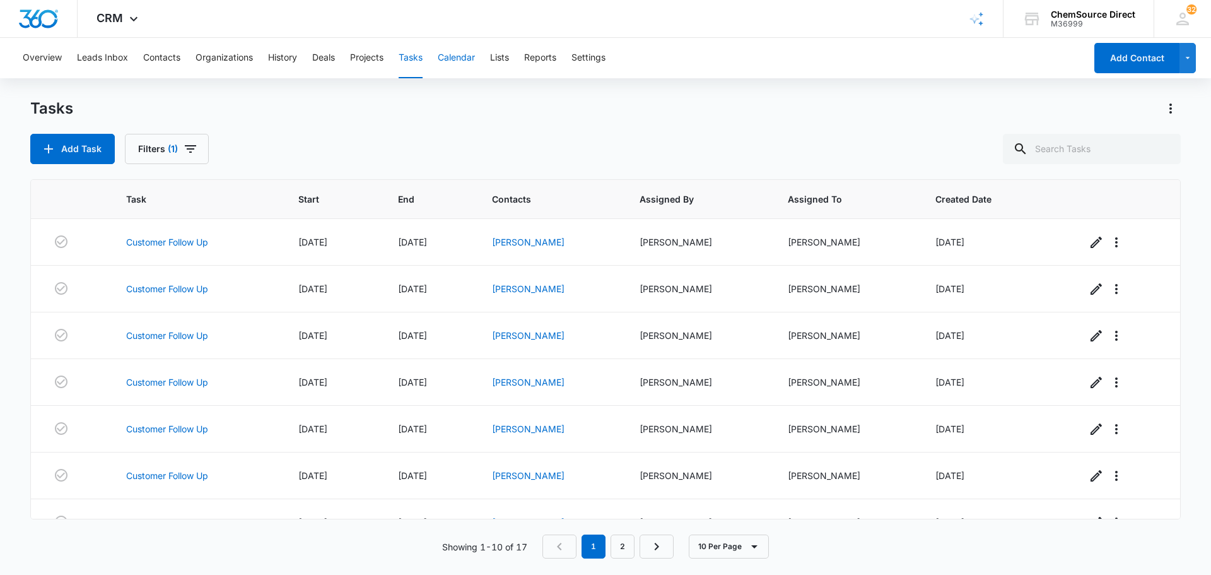
click at [461, 59] on button "Calendar" at bounding box center [456, 58] width 37 height 40
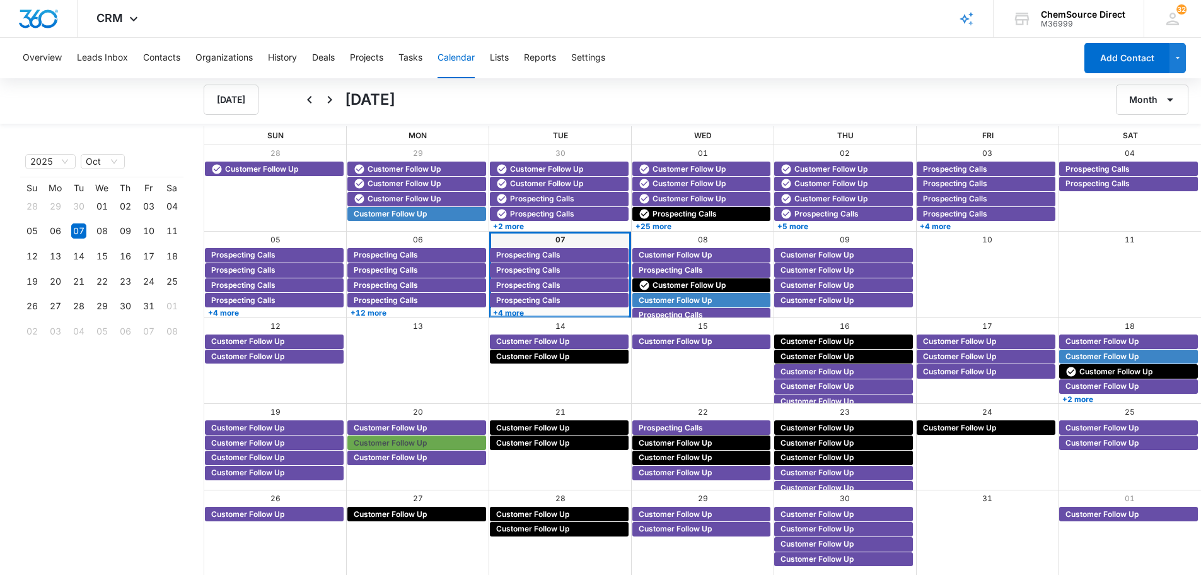
scroll to position [1, 0]
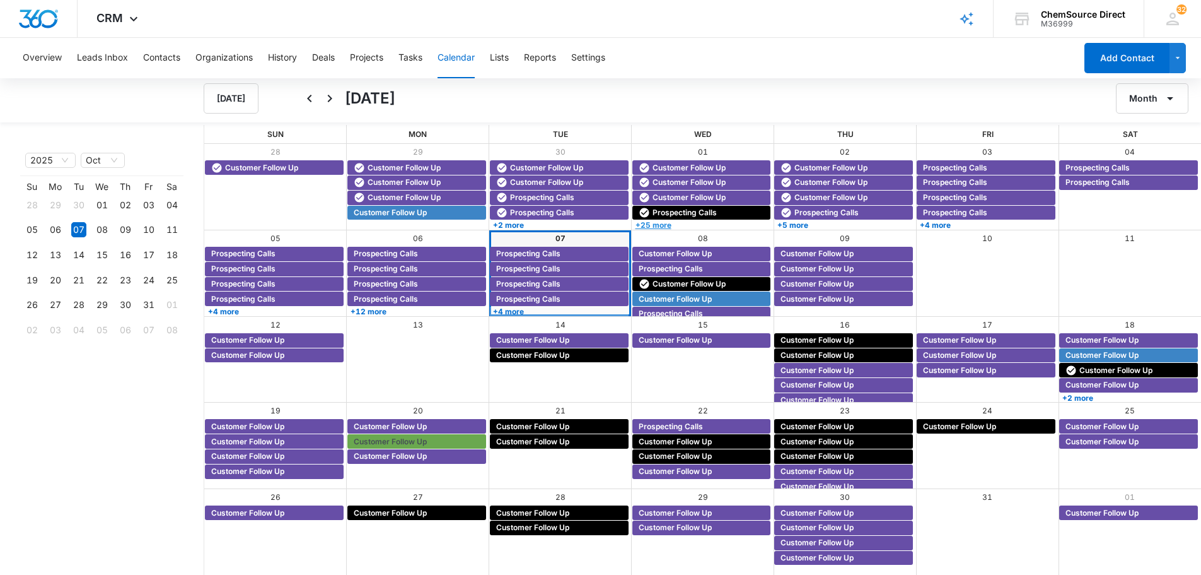
click at [659, 225] on link "+25 more" at bounding box center [702, 224] width 139 height 9
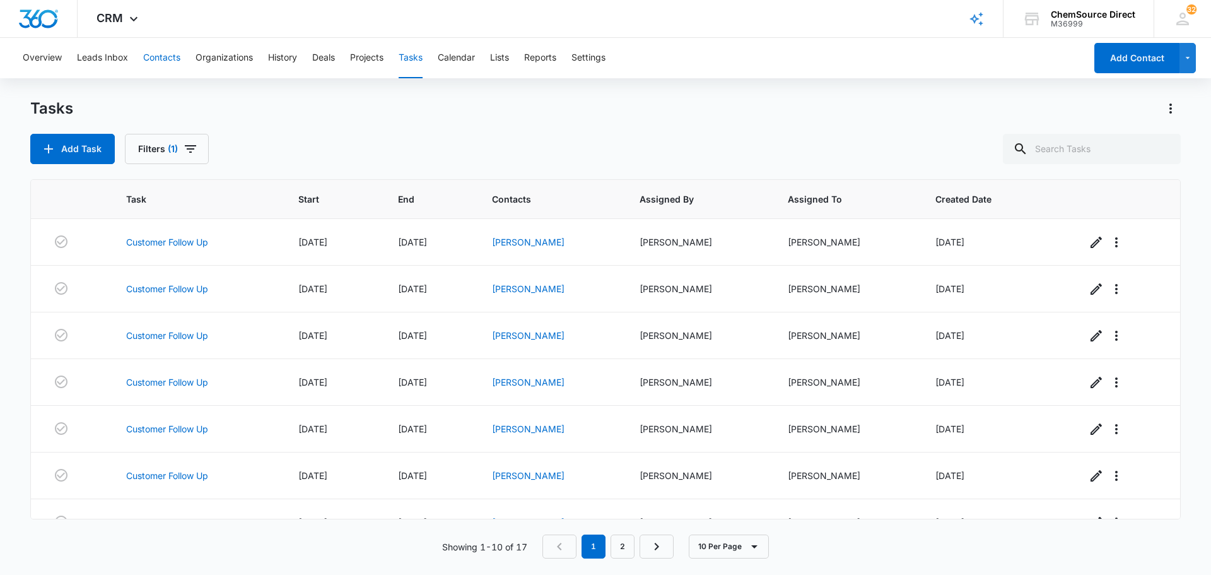
click at [167, 61] on button "Contacts" at bounding box center [161, 58] width 37 height 40
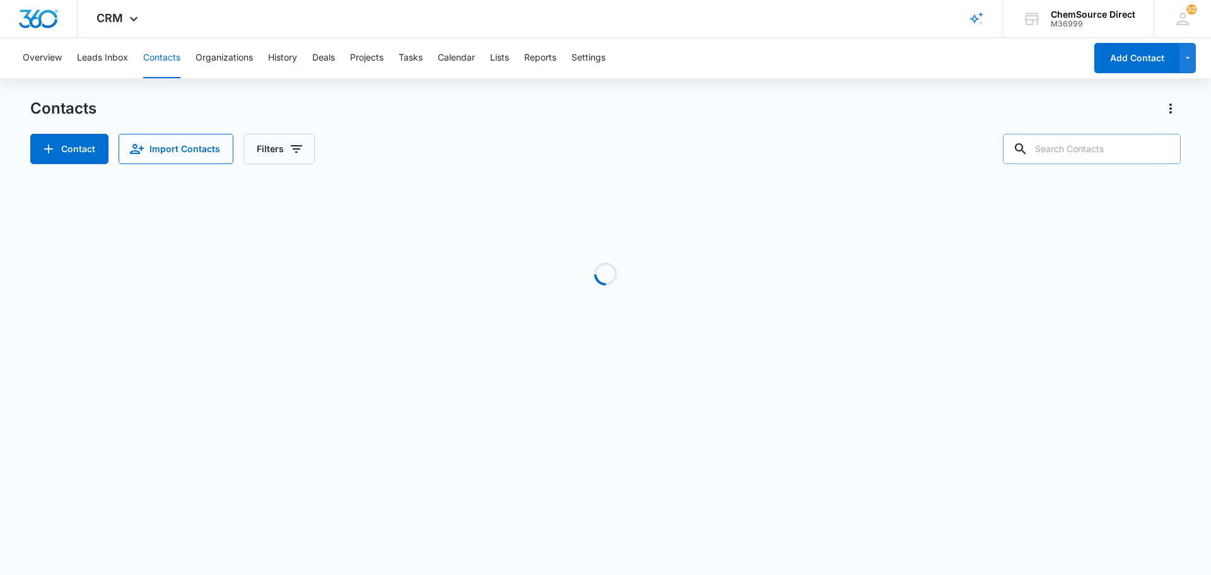
click at [1128, 141] on input "text" at bounding box center [1092, 149] width 178 height 30
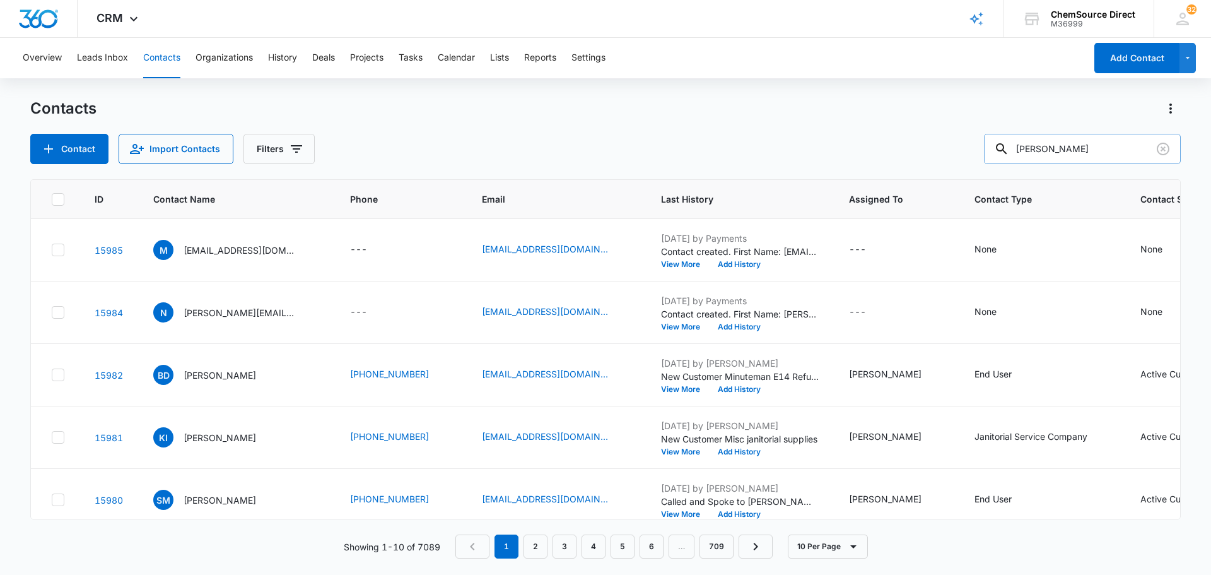
type input "[PERSON_NAME]"
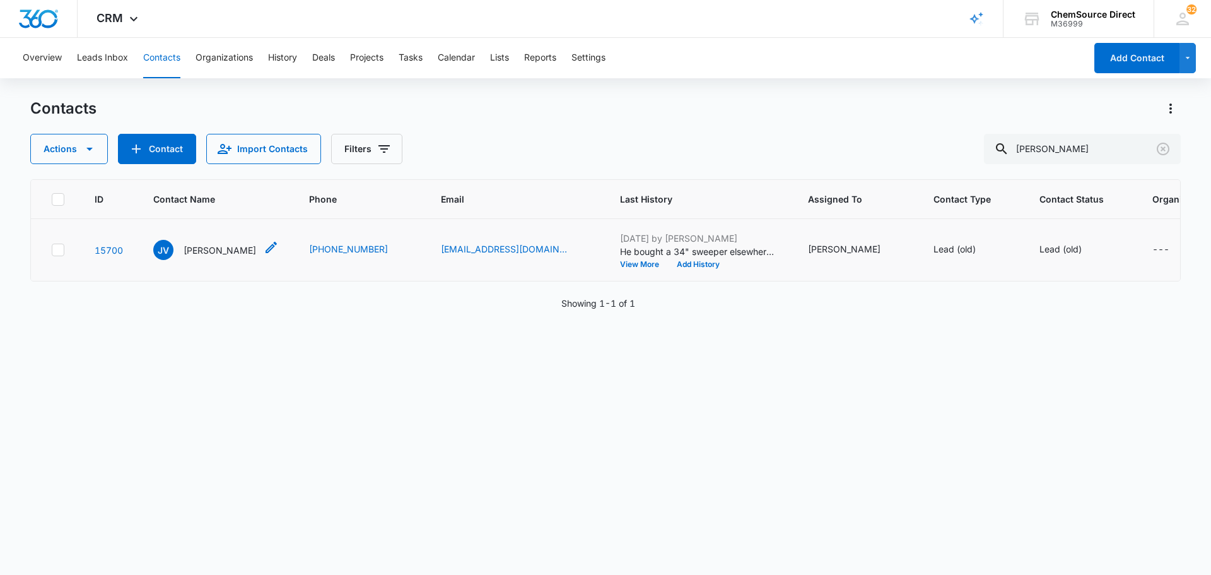
click at [200, 246] on p "[PERSON_NAME]" at bounding box center [220, 249] width 73 height 13
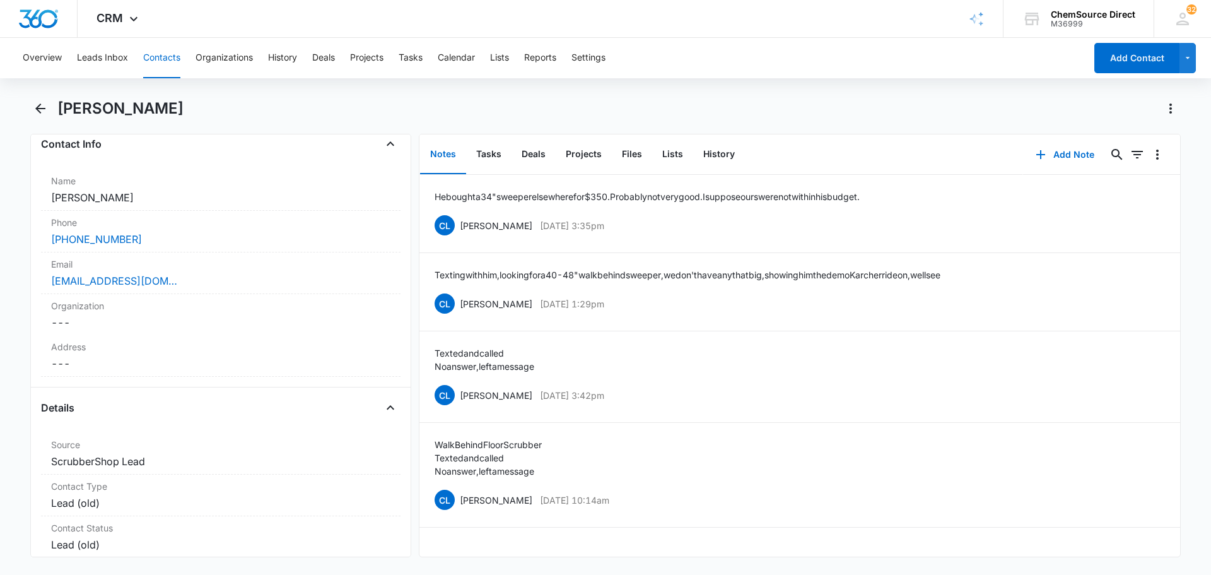
scroll to position [189, 0]
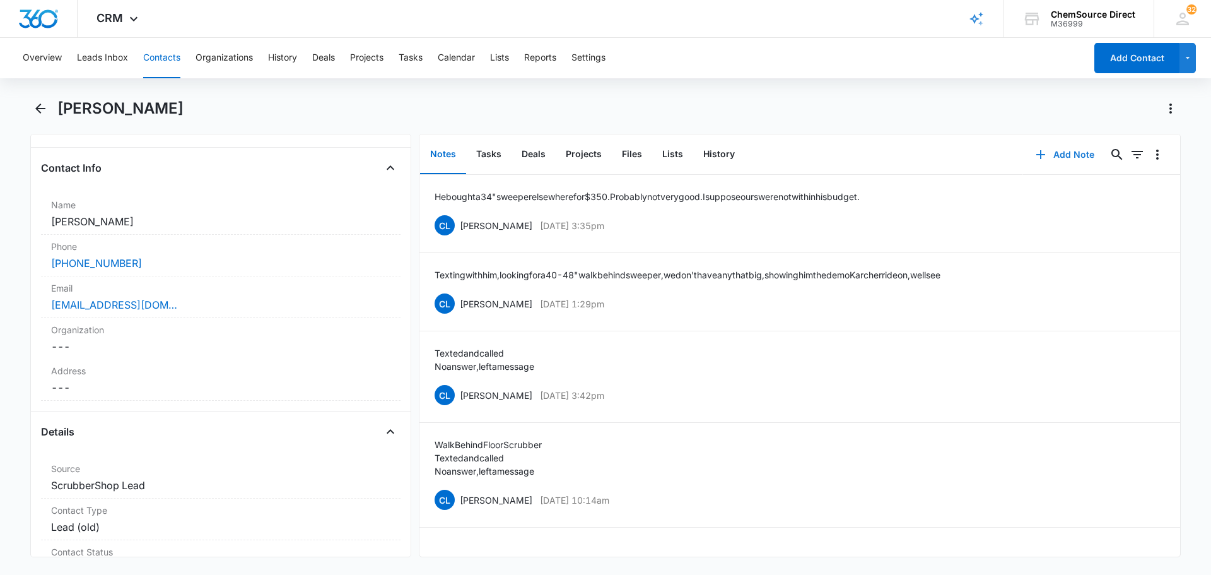
click at [1058, 155] on button "Add Note" at bounding box center [1065, 154] width 84 height 30
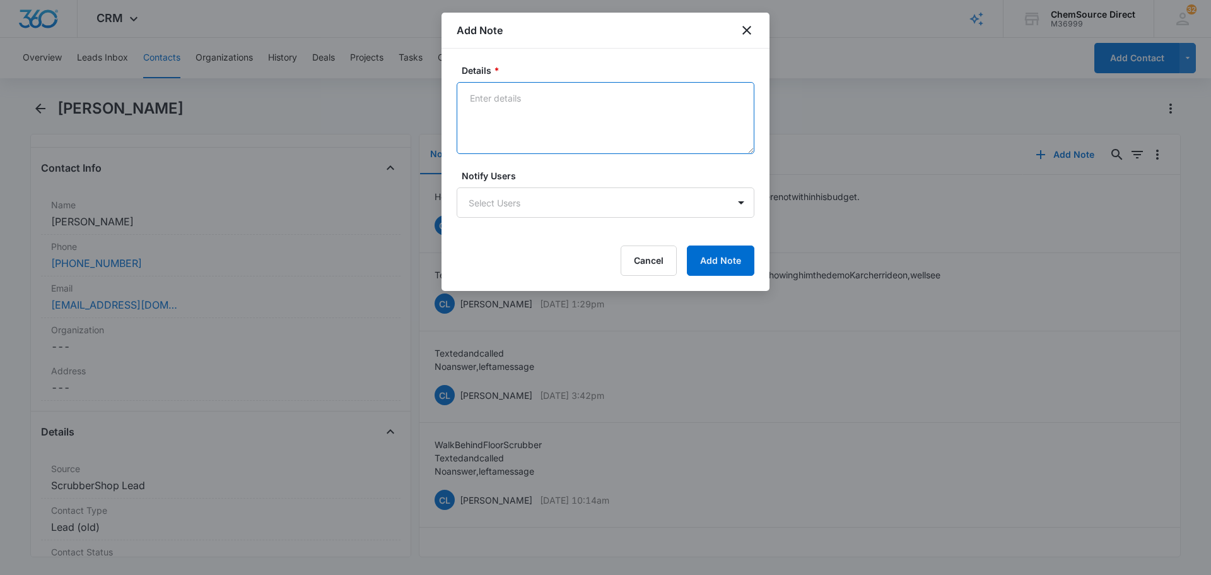
click at [559, 125] on textarea "Details *" at bounding box center [606, 118] width 298 height 72
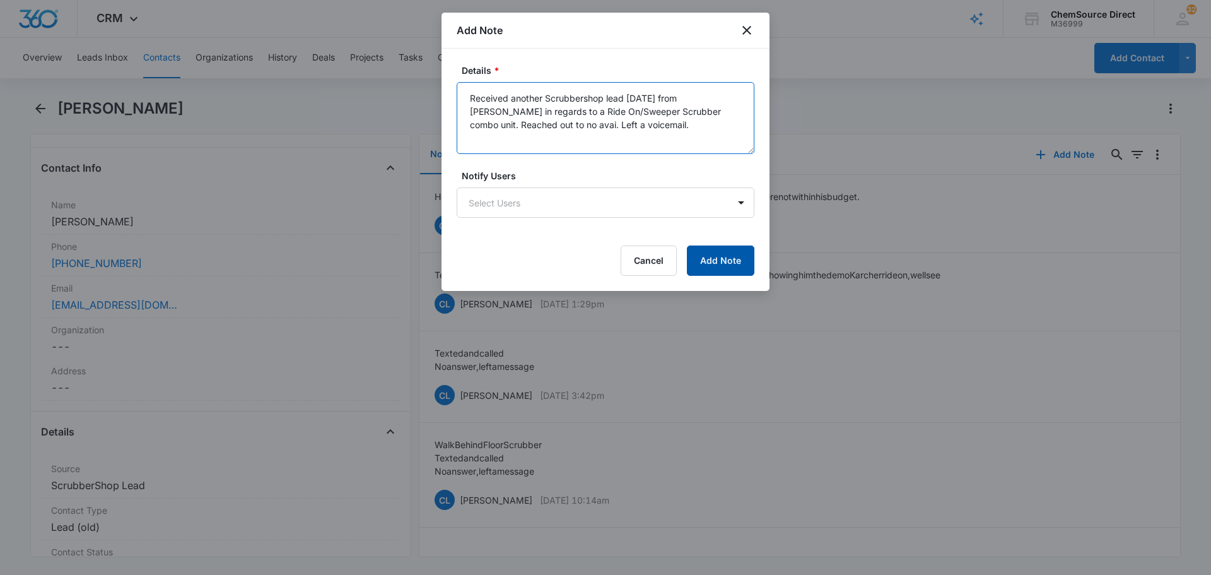
type textarea "Received another Scrubbershop lead today from John in regards to a Ride On/Swee…"
click at [703, 260] on button "Add Note" at bounding box center [720, 260] width 67 height 30
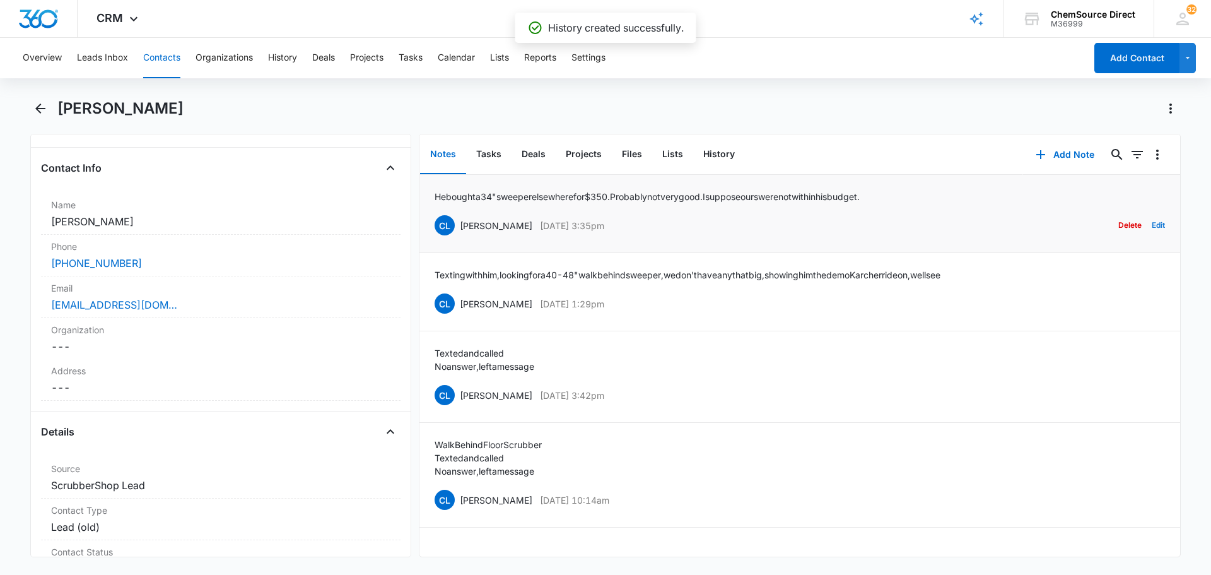
click at [1152, 226] on button "Edit" at bounding box center [1158, 225] width 13 height 24
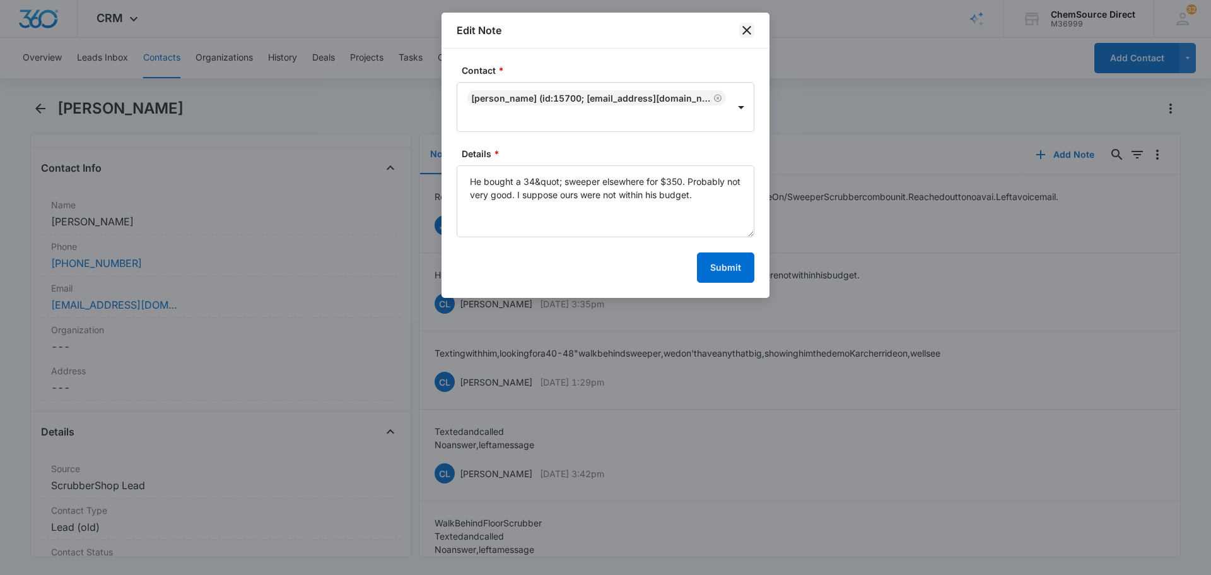
click at [742, 29] on icon "close" at bounding box center [746, 30] width 15 height 15
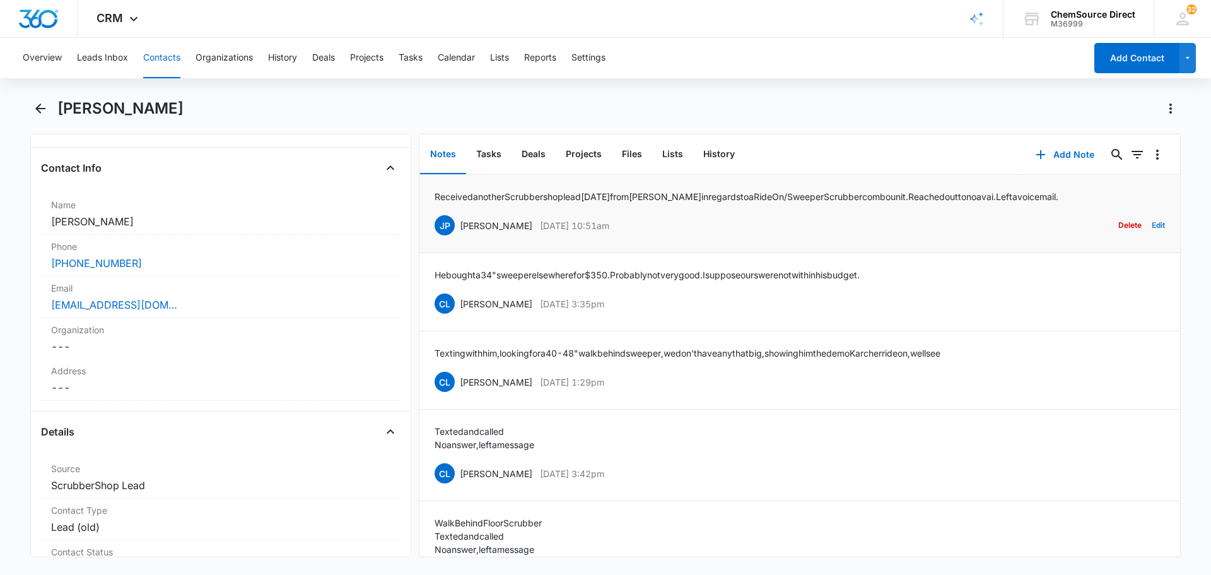
click at [1152, 223] on button "Edit" at bounding box center [1158, 225] width 13 height 24
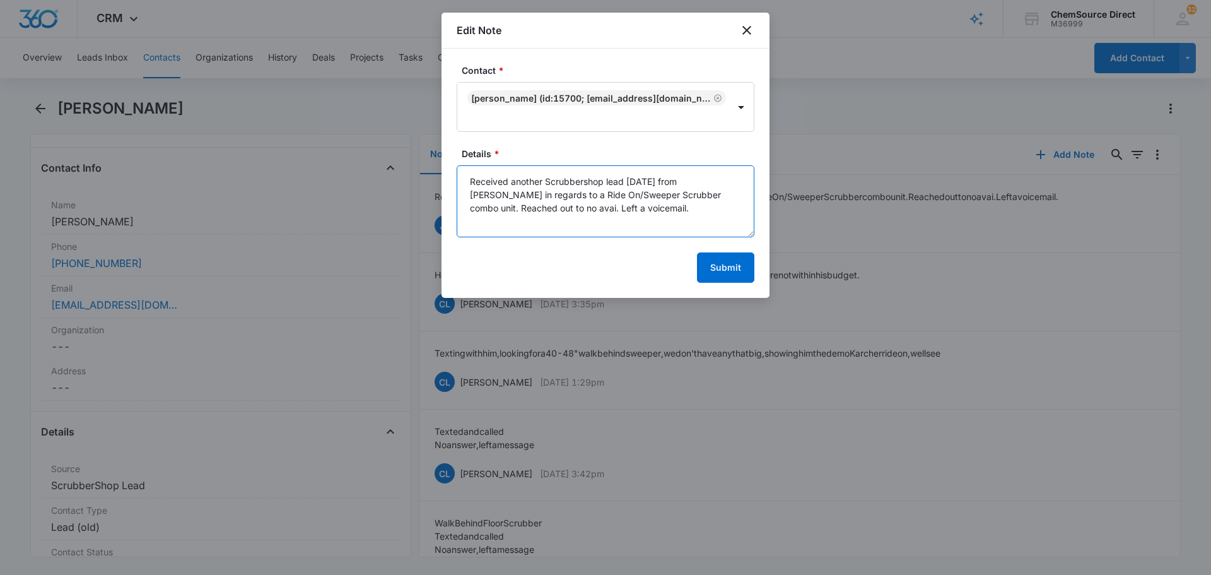
click at [486, 208] on textarea "Received another Scrubbershop lead today from John in regards to a Ride On/Swee…" at bounding box center [606, 201] width 298 height 72
type textarea "Received another Scrubbershop lead today from John in regards to a Ride On/Swee…"
click at [743, 272] on button "Submit" at bounding box center [725, 267] width 57 height 30
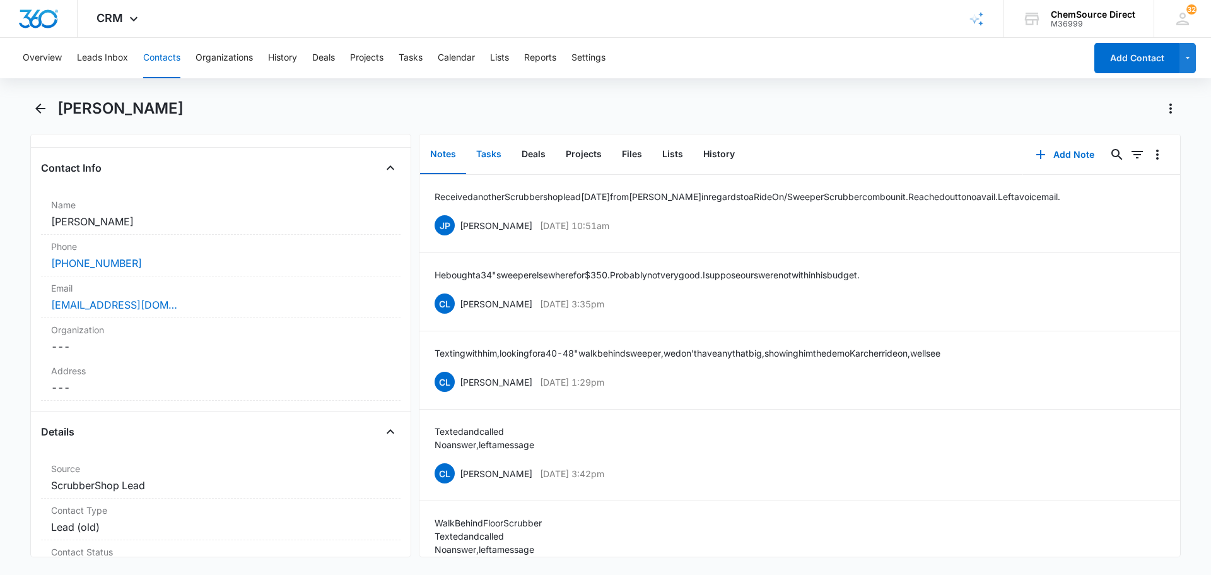
click at [492, 158] on button "Tasks" at bounding box center [488, 154] width 45 height 39
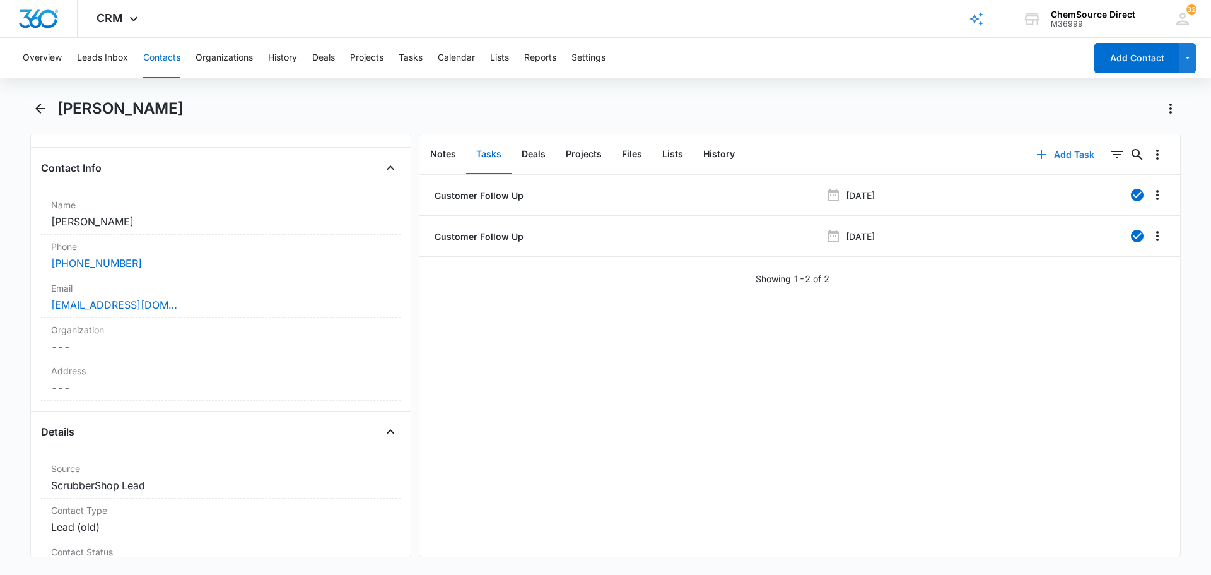
click at [1065, 156] on button "Add Task" at bounding box center [1065, 154] width 83 height 30
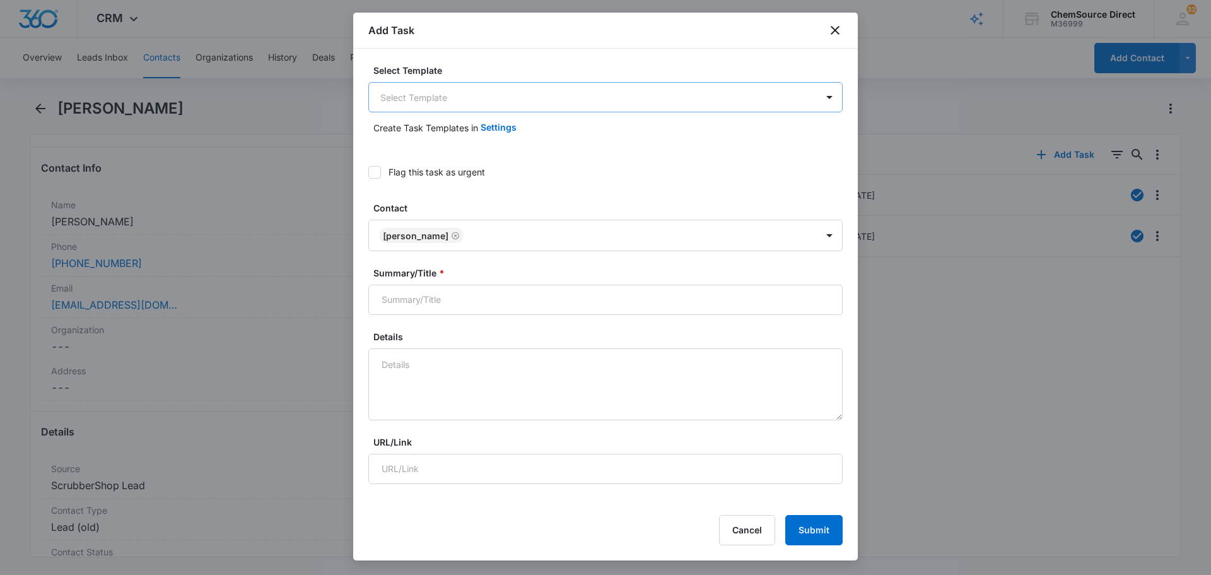
click at [510, 100] on body "CRM Apps Reputation Forms CRM Email Social Payments POS Content Ads Intelligenc…" at bounding box center [605, 287] width 1211 height 575
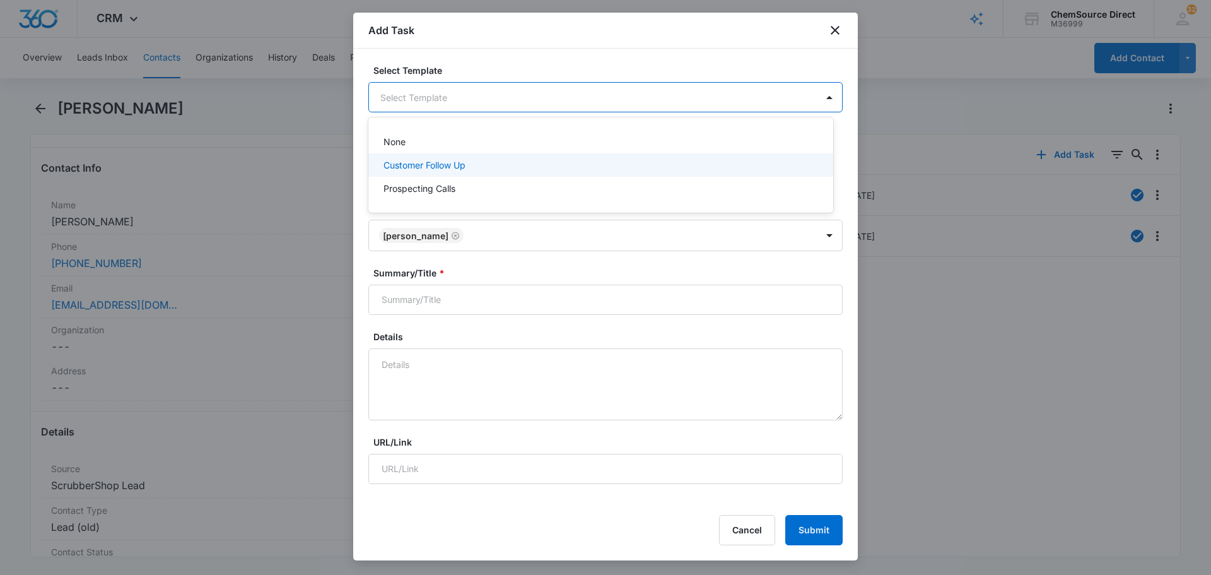
click at [482, 165] on div "Customer Follow Up" at bounding box center [599, 164] width 432 height 13
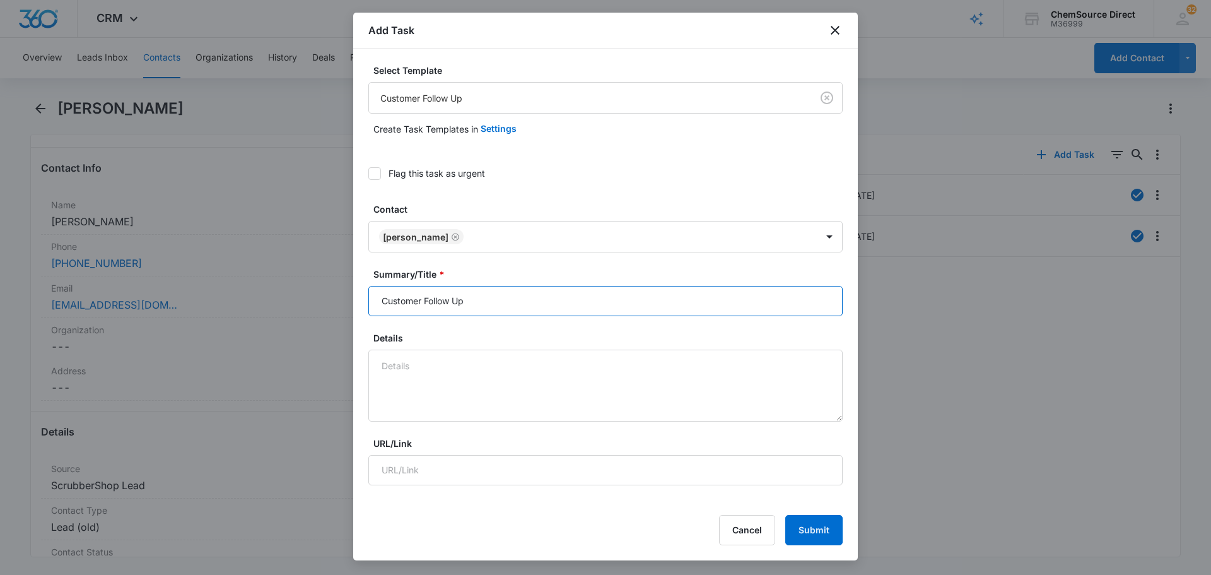
drag, startPoint x: 490, startPoint y: 300, endPoint x: 370, endPoint y: 300, distance: 119.8
click at [370, 300] on input "Customer Follow Up" at bounding box center [605, 301] width 474 height 30
type input "Customer Follow Up"
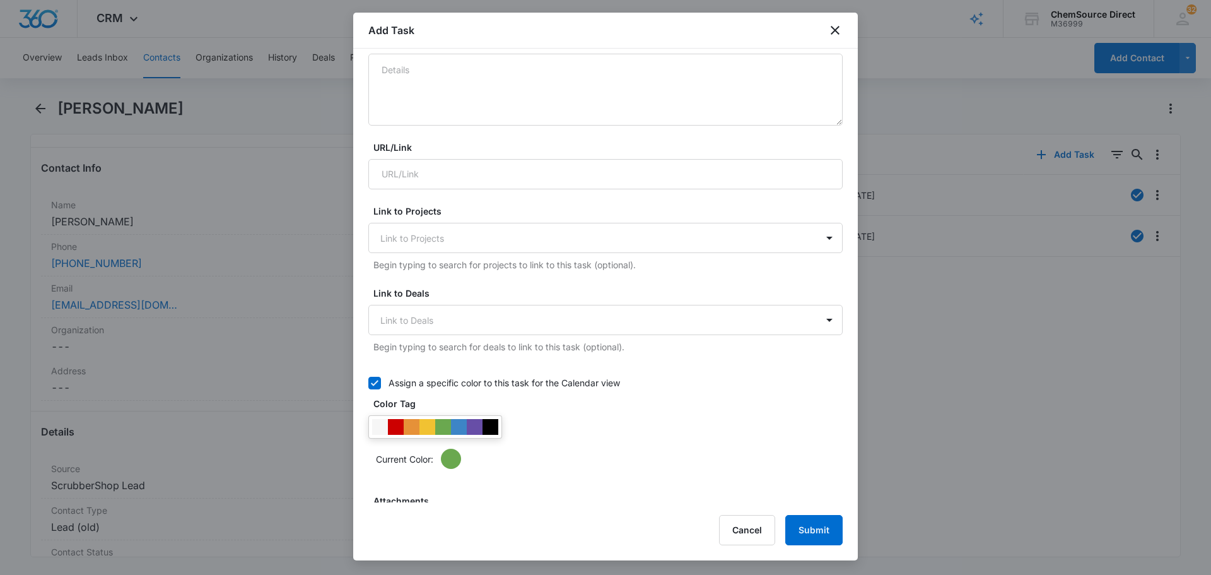
scroll to position [315, 0]
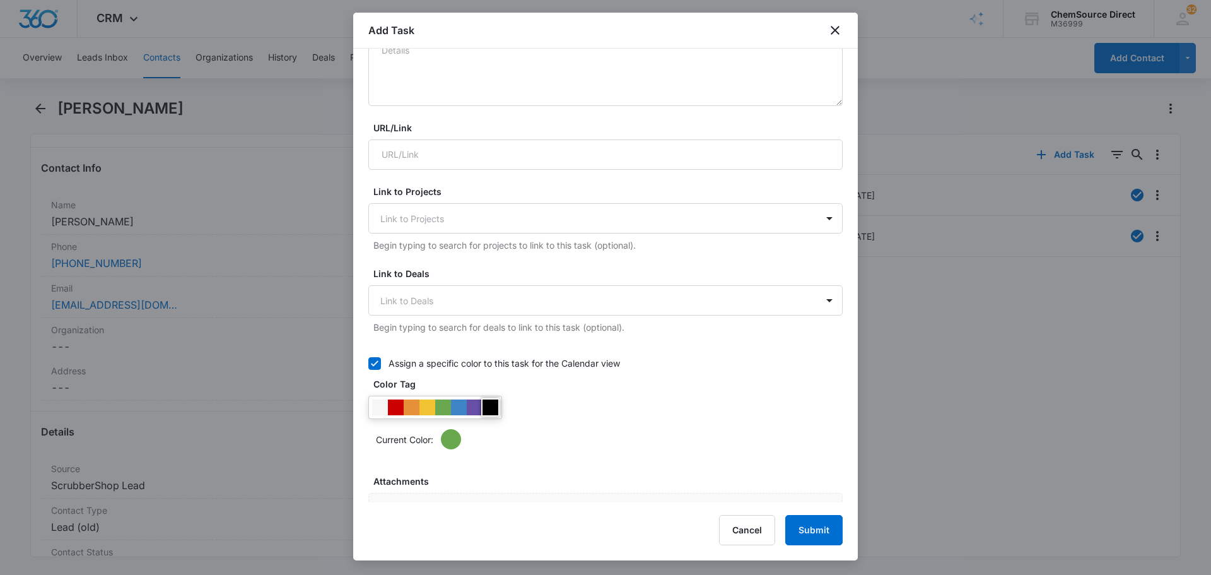
click at [486, 408] on div at bounding box center [490, 407] width 16 height 16
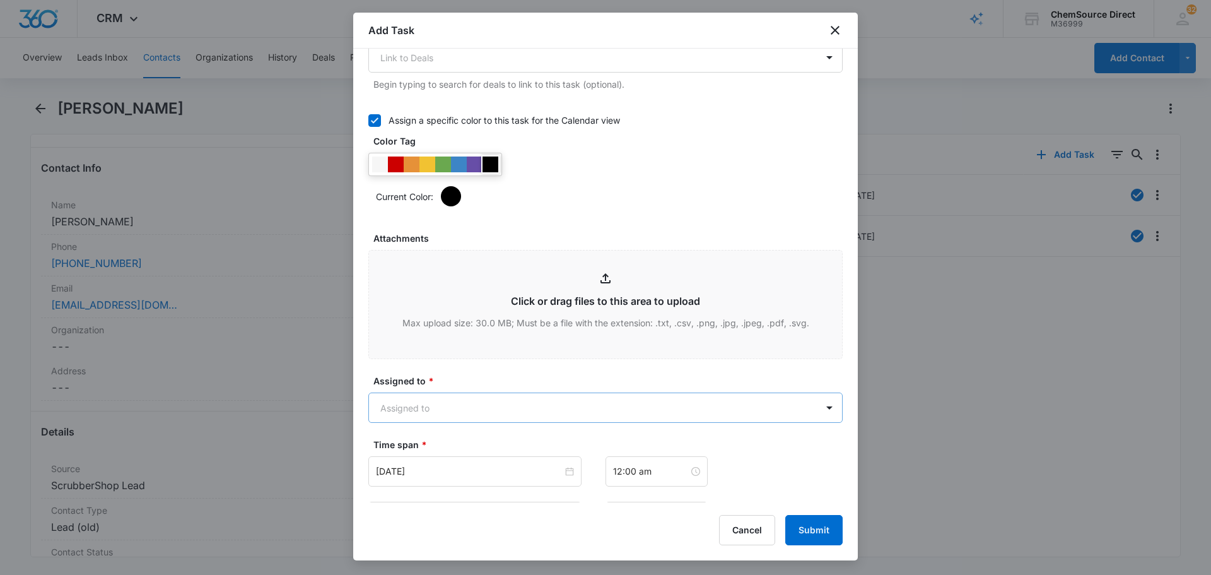
scroll to position [568, 0]
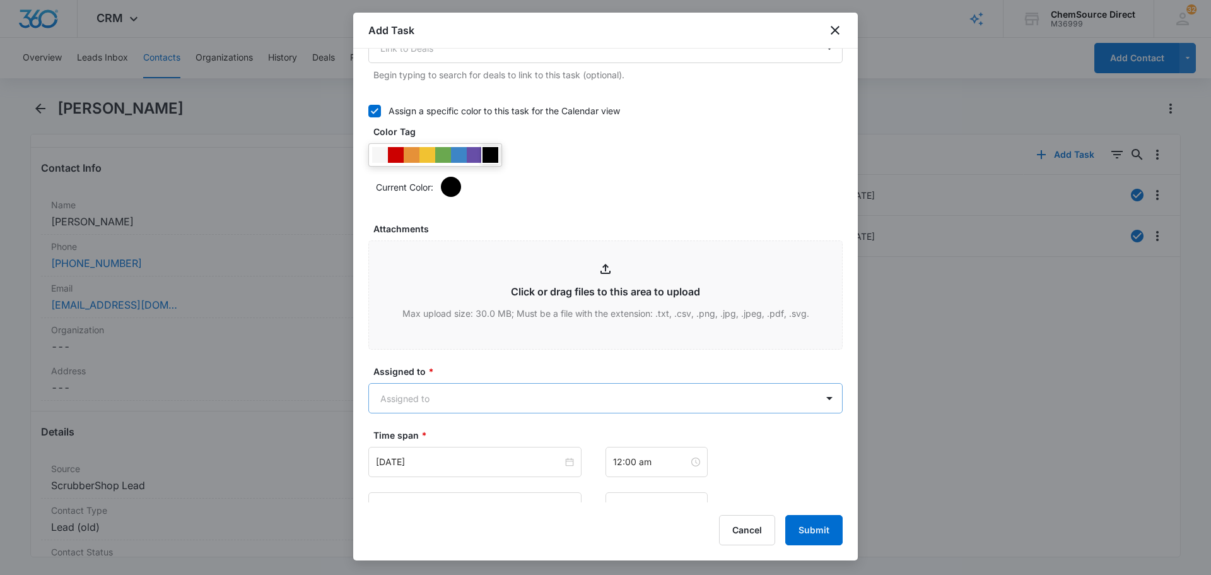
click at [481, 395] on body "CRM Apps Reputation Forms CRM Email Social Payments POS Content Ads Intelligenc…" at bounding box center [605, 287] width 1211 height 575
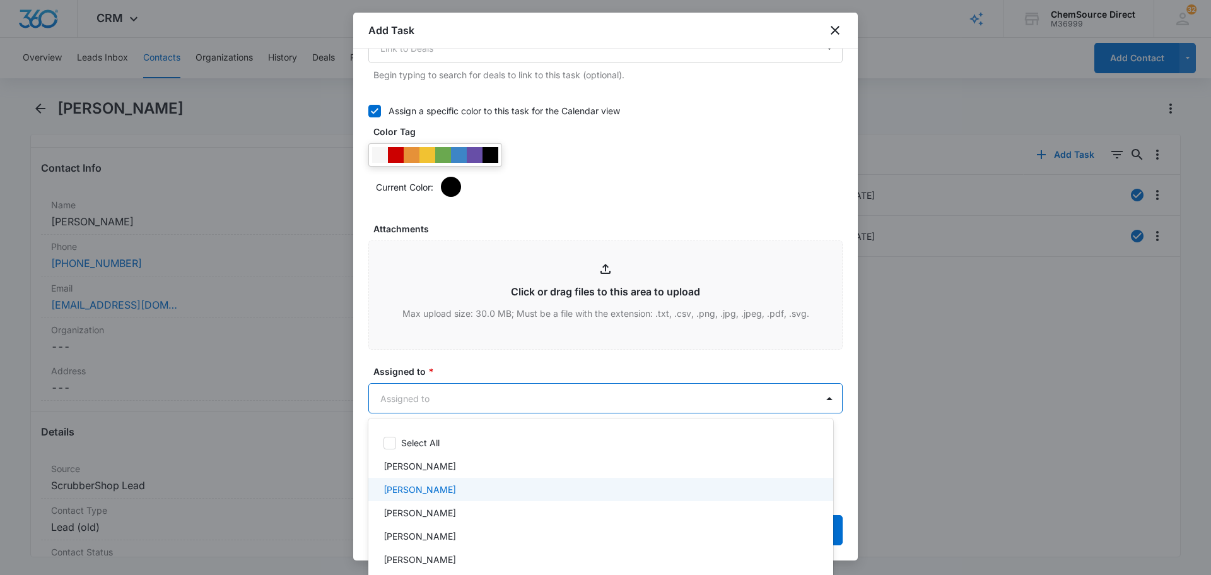
click at [441, 486] on div "[PERSON_NAME]" at bounding box center [599, 488] width 432 height 13
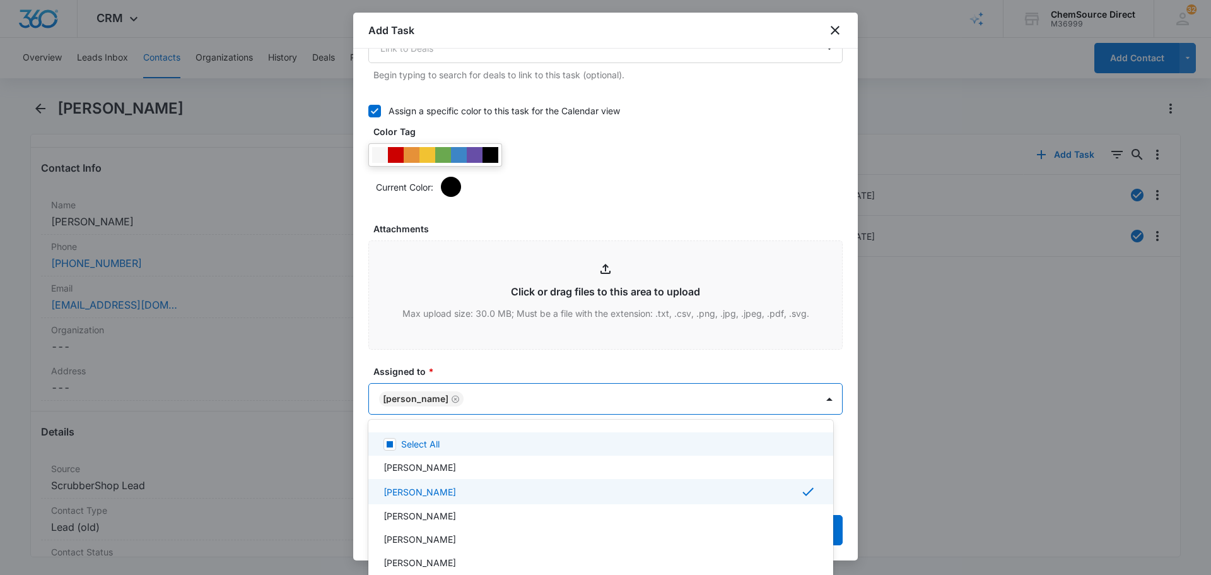
click at [489, 363] on div at bounding box center [605, 287] width 1211 height 575
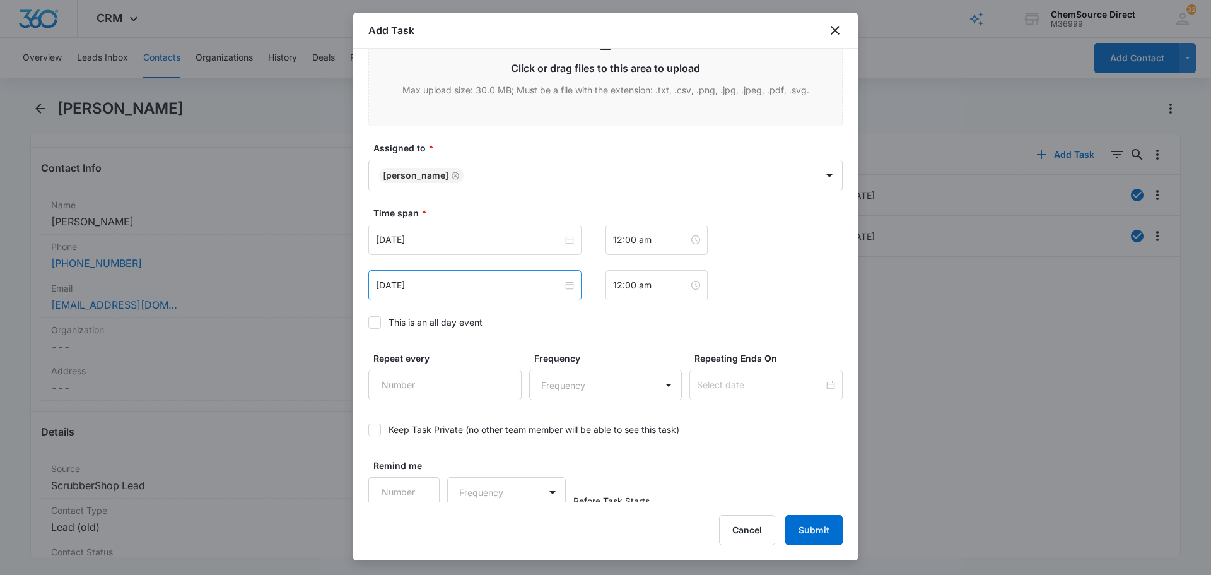
scroll to position [796, 0]
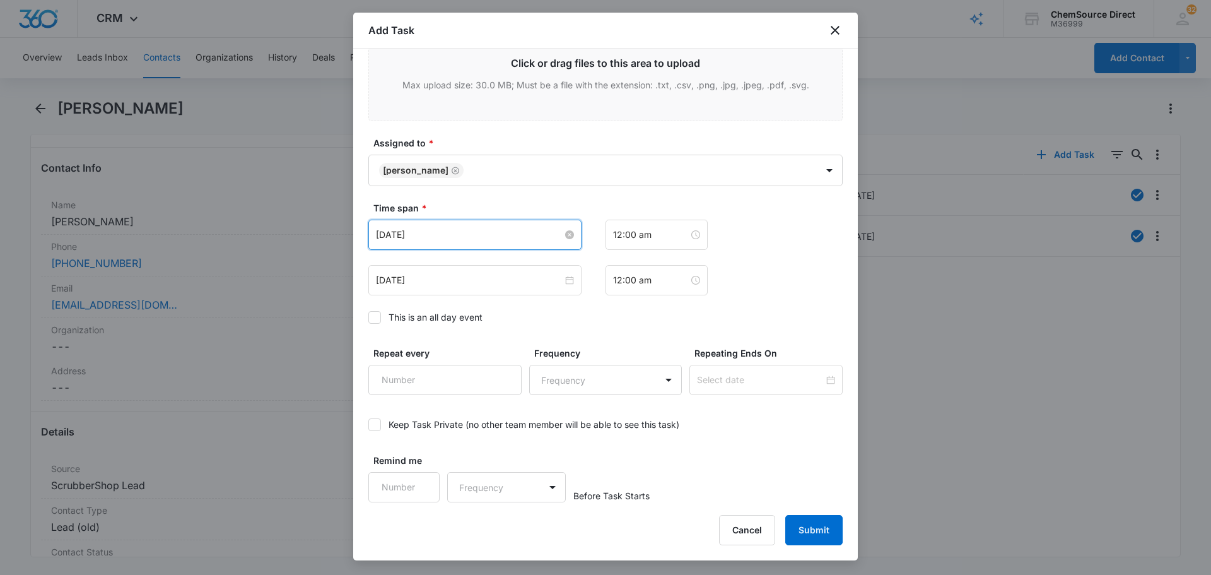
click at [446, 235] on input "Nov 14, 2022" at bounding box center [469, 235] width 187 height 14
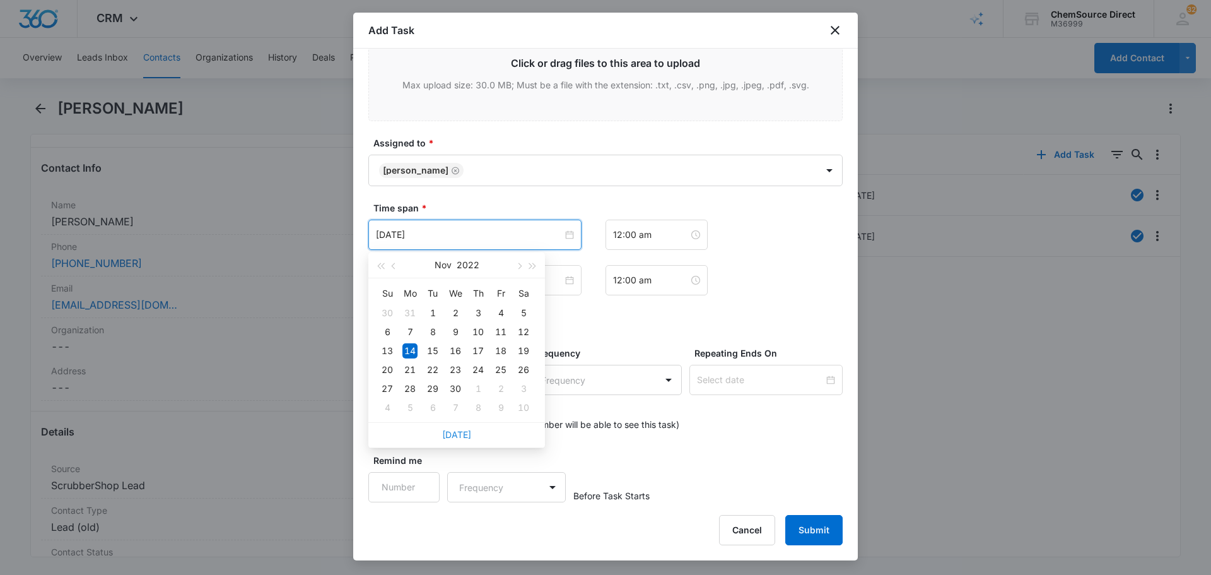
click at [457, 432] on link "Today" at bounding box center [456, 434] width 29 height 11
type input "Oct 7, 2025"
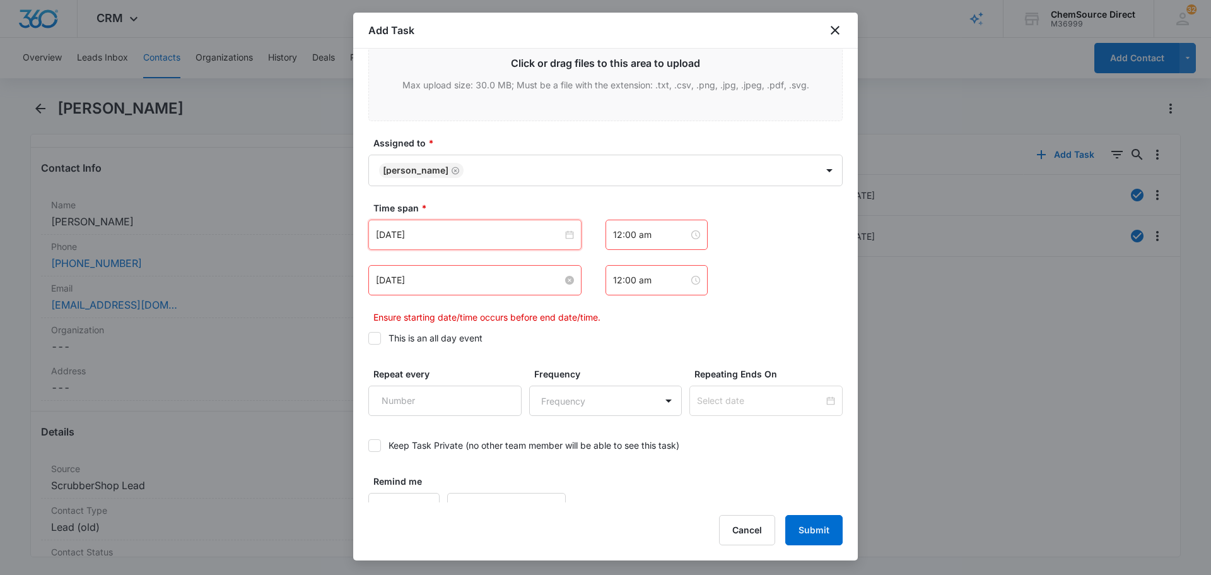
click at [429, 273] on input "Nov 14, 2022" at bounding box center [469, 280] width 187 height 14
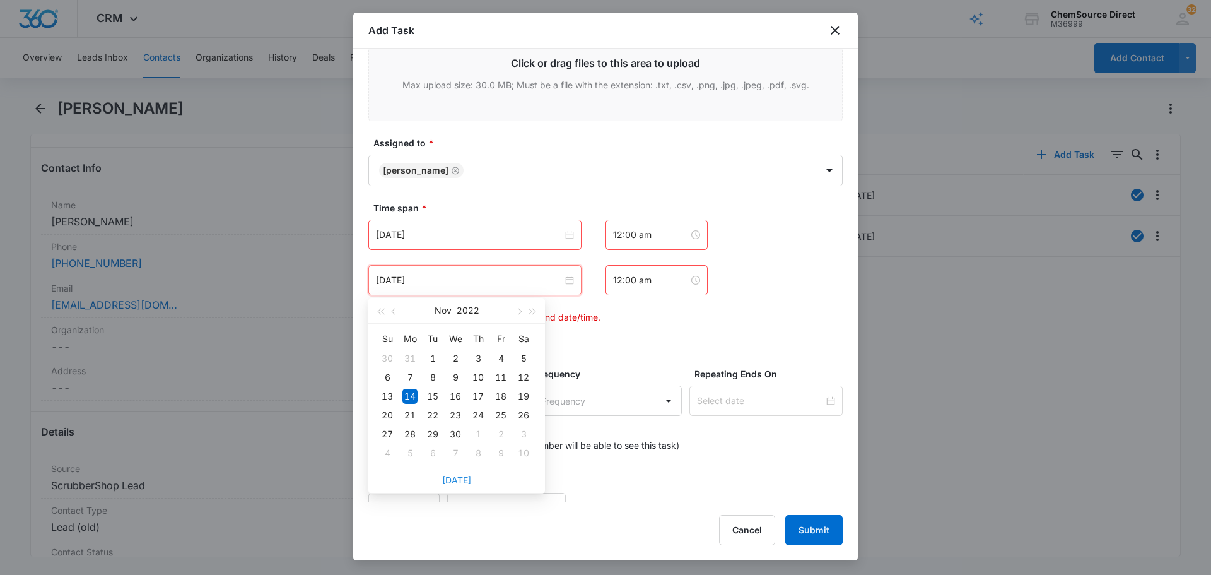
click at [459, 480] on link "Today" at bounding box center [456, 479] width 29 height 11
type input "Oct 7, 2025"
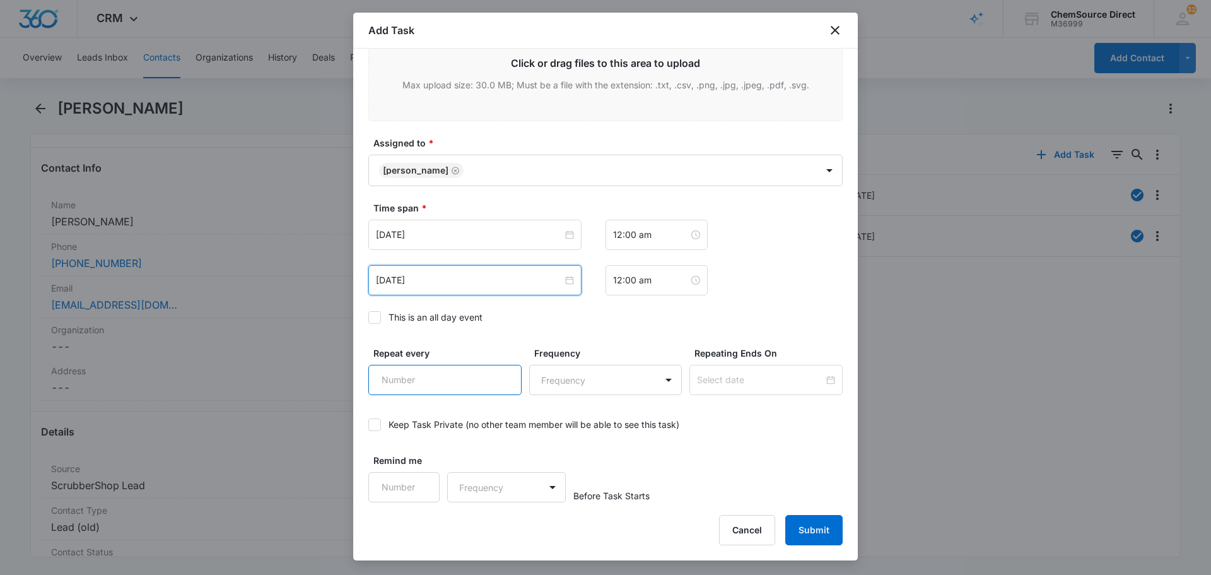
click at [426, 382] on input "Repeat every" at bounding box center [444, 380] width 153 height 30
type input "3"
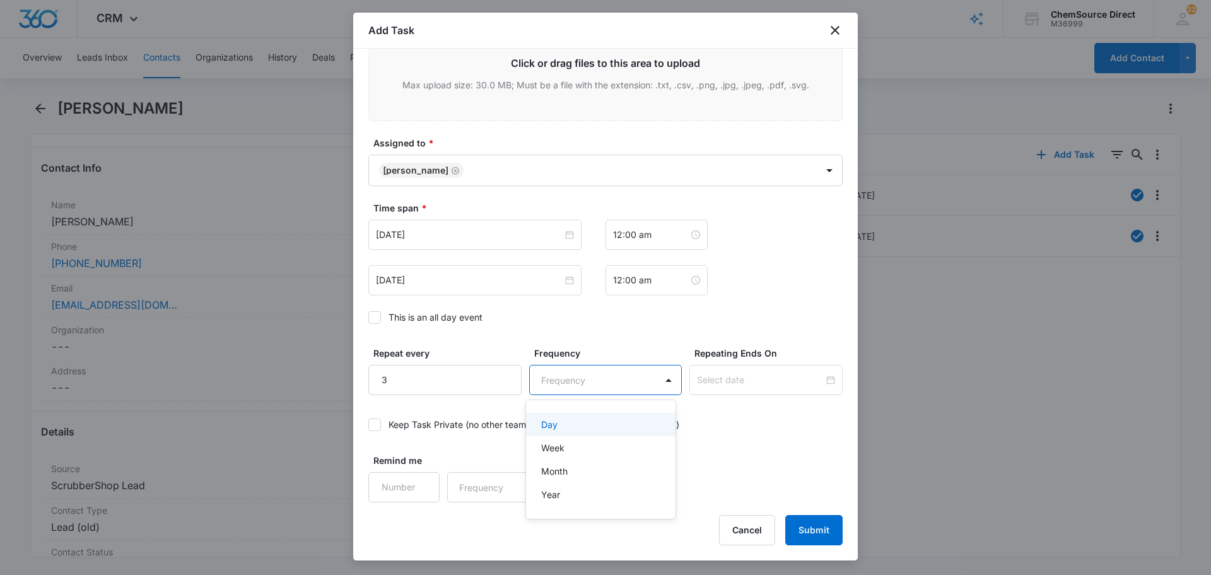
drag, startPoint x: 569, startPoint y: 381, endPoint x: 611, endPoint y: 381, distance: 41.6
click at [570, 381] on body "CRM Apps Reputation Forms CRM Email Social Payments POS Content Ads Intelligenc…" at bounding box center [605, 287] width 1211 height 575
click at [596, 425] on div "Day" at bounding box center [599, 424] width 117 height 13
click at [749, 384] on input at bounding box center [760, 380] width 127 height 14
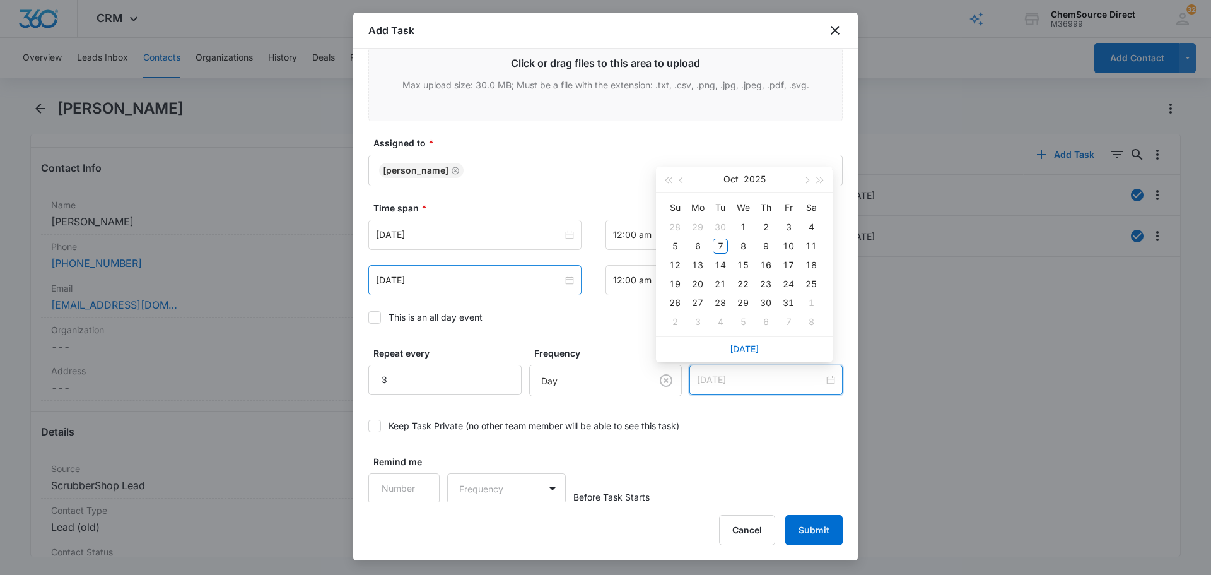
type input "Oct 5, 2025"
type input "Oct 16, 2025"
click at [761, 264] on div "16" at bounding box center [765, 264] width 15 height 15
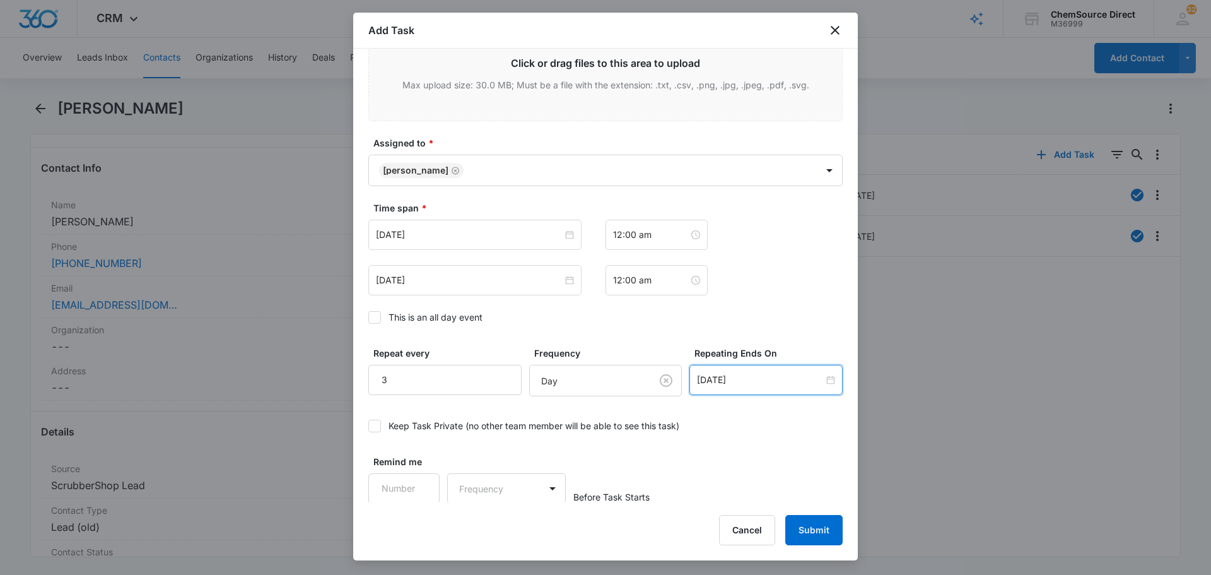
scroll to position [797, 0]
click at [814, 529] on button "Submit" at bounding box center [813, 530] width 57 height 30
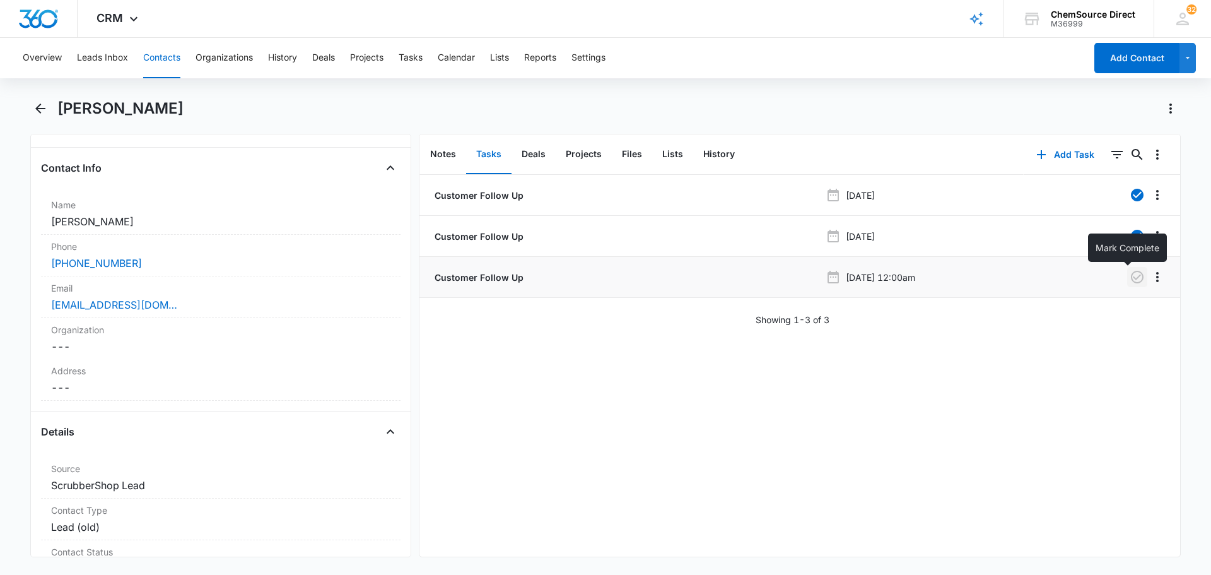
click at [1131, 279] on icon "button" at bounding box center [1137, 277] width 13 height 13
click at [1150, 278] on icon "Overflow Menu" at bounding box center [1157, 276] width 15 height 15
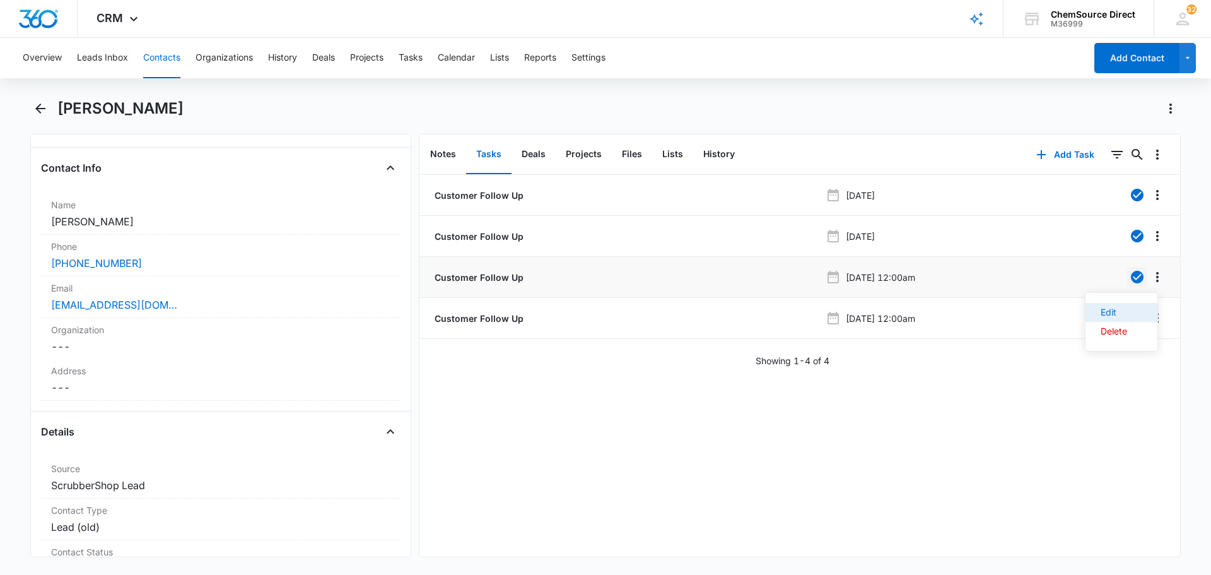
click at [1113, 313] on div "Edit" at bounding box center [1114, 312] width 26 height 9
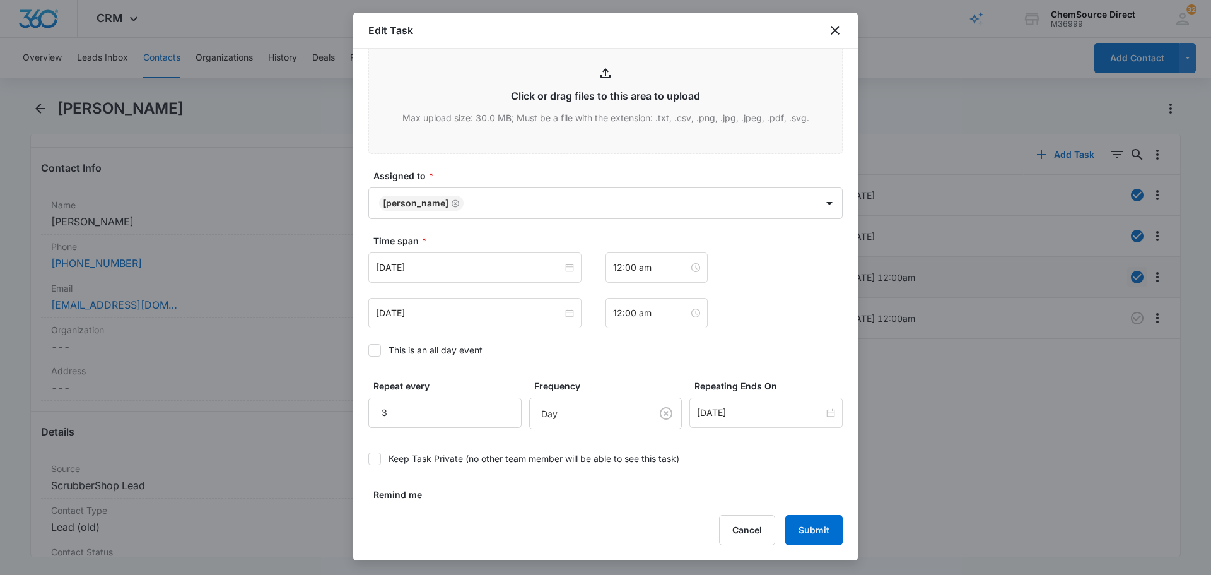
scroll to position [702, 0]
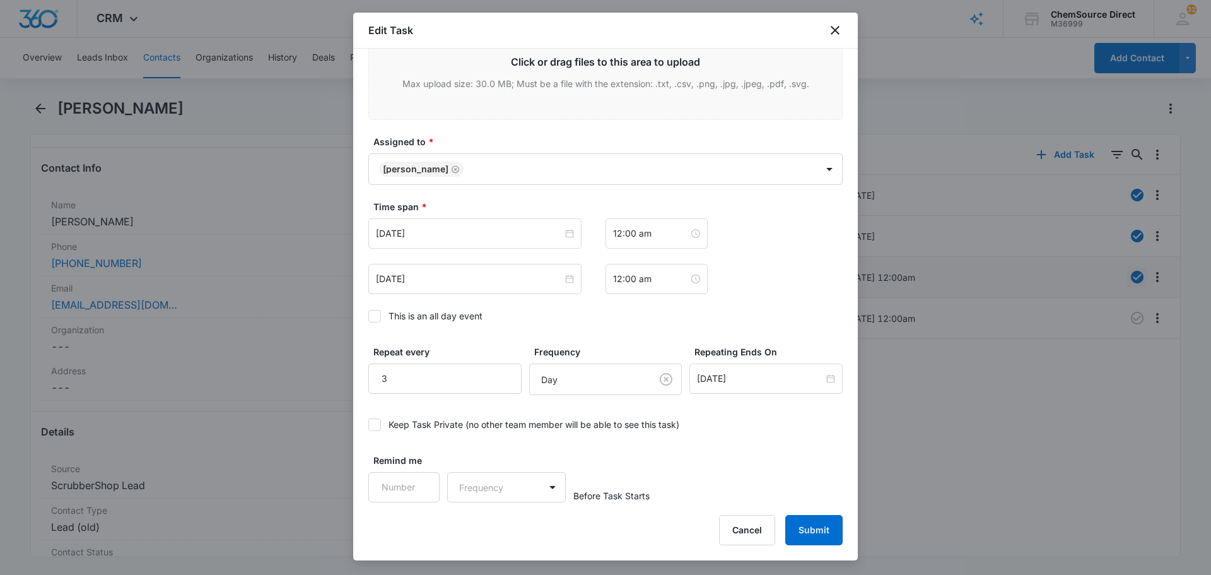
click at [375, 318] on icon at bounding box center [374, 315] width 11 height 11
click at [368, 316] on input "This is an all day event" at bounding box center [368, 316] width 0 height 0
drag, startPoint x: 809, startPoint y: 522, endPoint x: 861, endPoint y: 528, distance: 52.0
click at [810, 522] on button "Submit" at bounding box center [813, 530] width 57 height 30
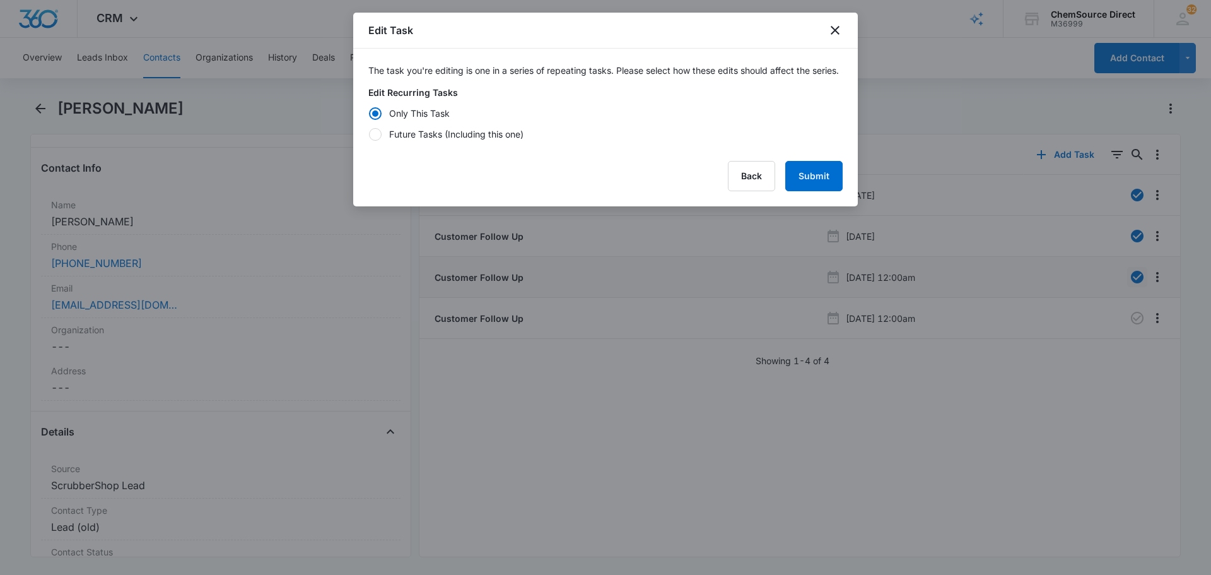
scroll to position [0, 0]
click at [807, 191] on button "Submit" at bounding box center [813, 176] width 57 height 30
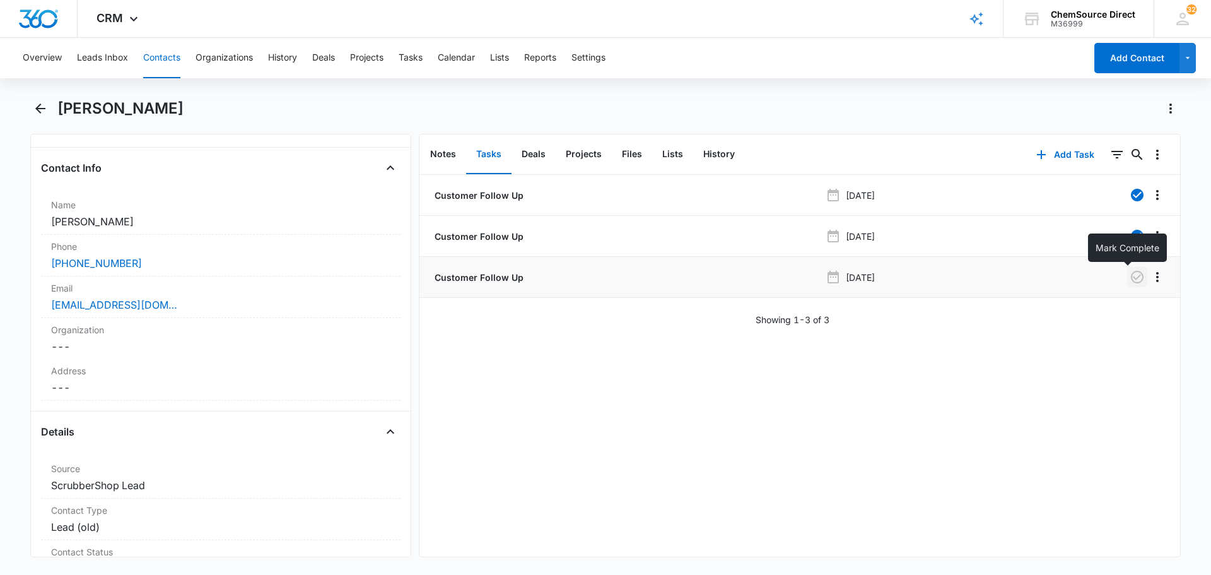
click at [1133, 282] on icon "button" at bounding box center [1137, 276] width 15 height 15
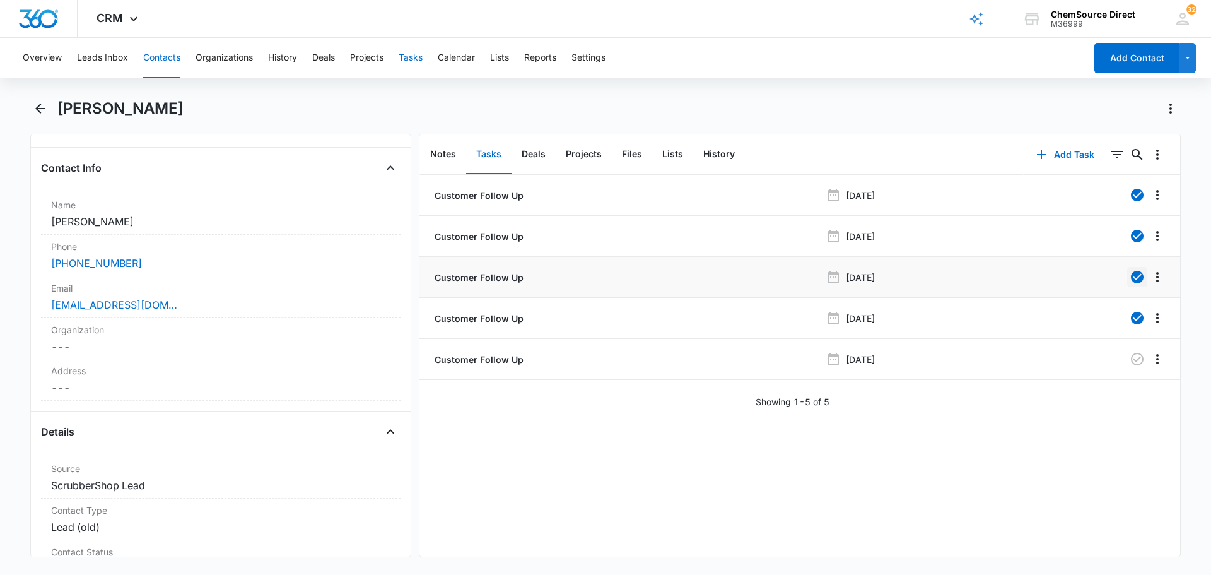
click at [410, 54] on button "Tasks" at bounding box center [411, 58] width 24 height 40
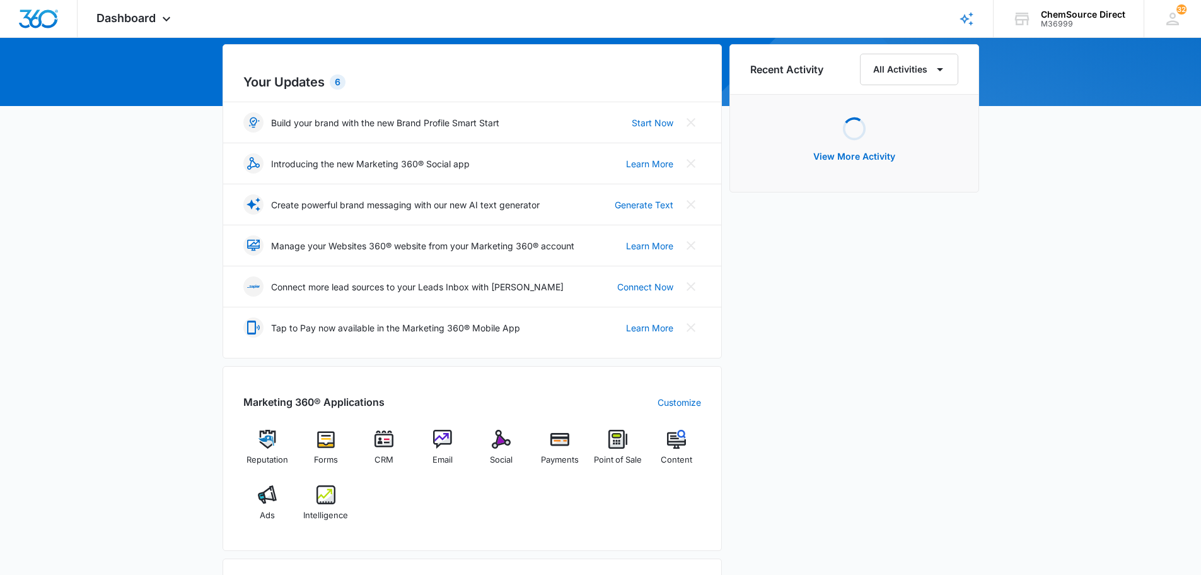
scroll to position [126, 0]
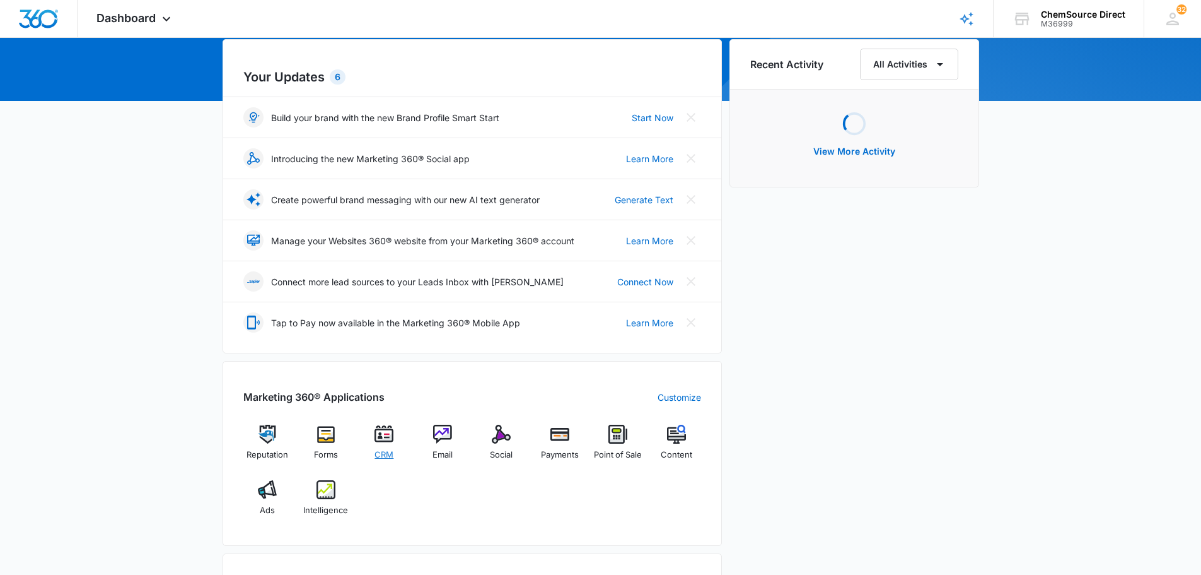
click at [391, 442] on img at bounding box center [384, 433] width 19 height 19
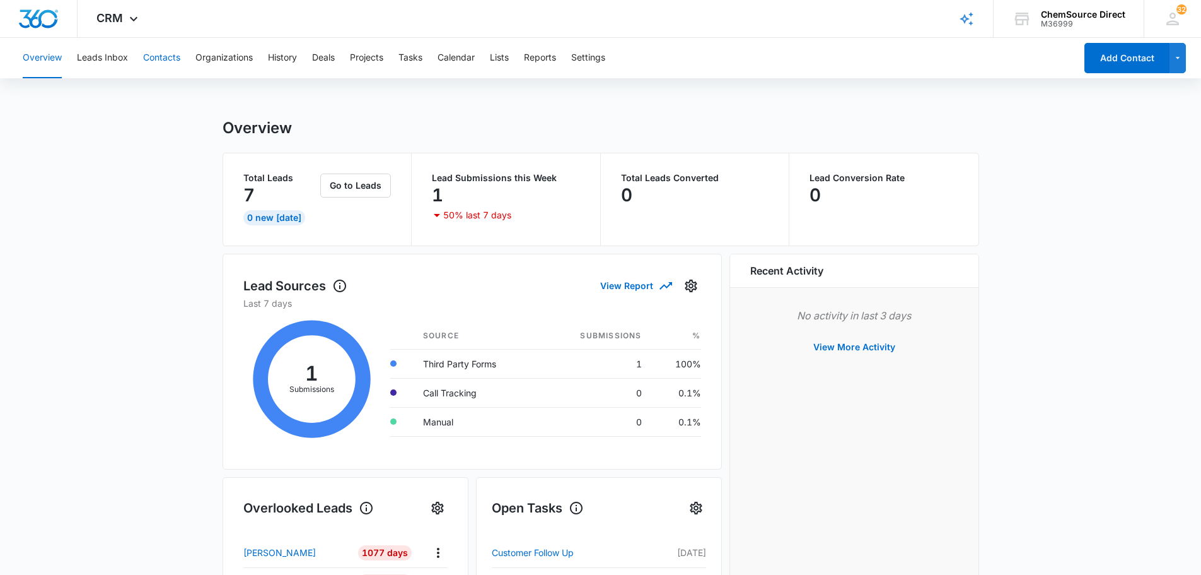
click at [161, 57] on button "Contacts" at bounding box center [161, 58] width 37 height 40
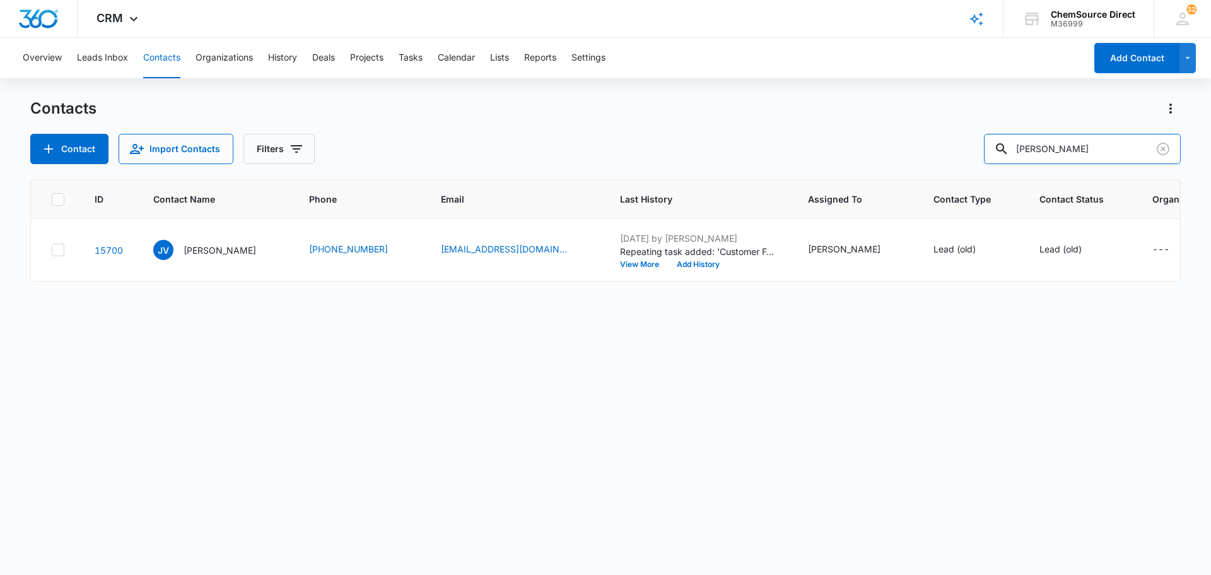
drag, startPoint x: 1080, startPoint y: 145, endPoint x: 970, endPoint y: 147, distance: 110.4
click at [970, 147] on div "Contact Import Contacts Filters [PERSON_NAME]" at bounding box center [605, 149] width 1150 height 30
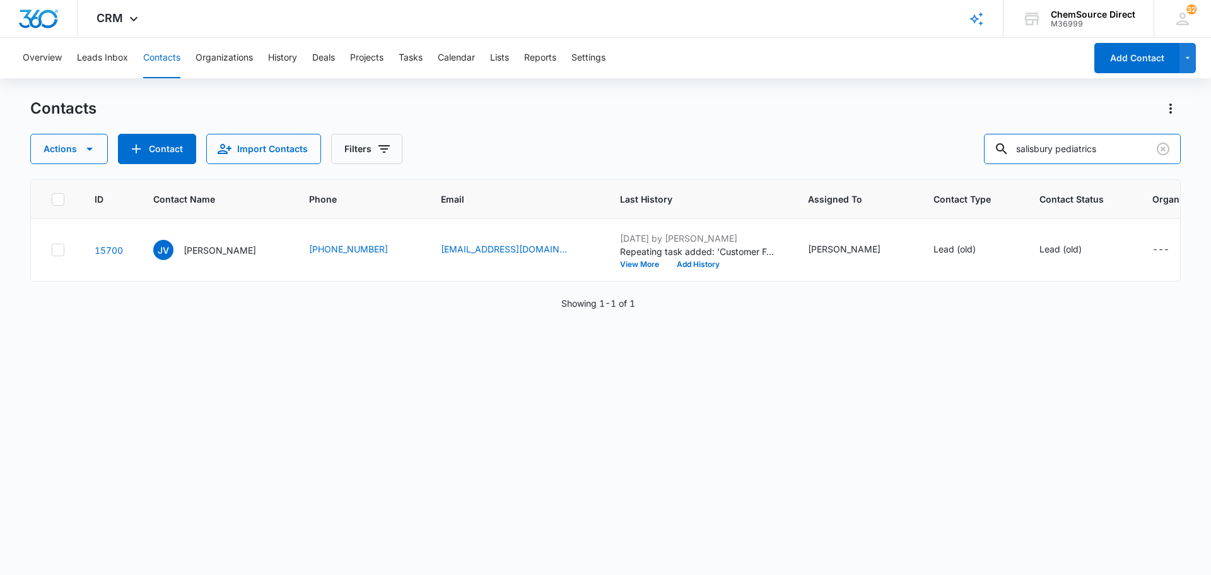
type input "salisbury pediatrics"
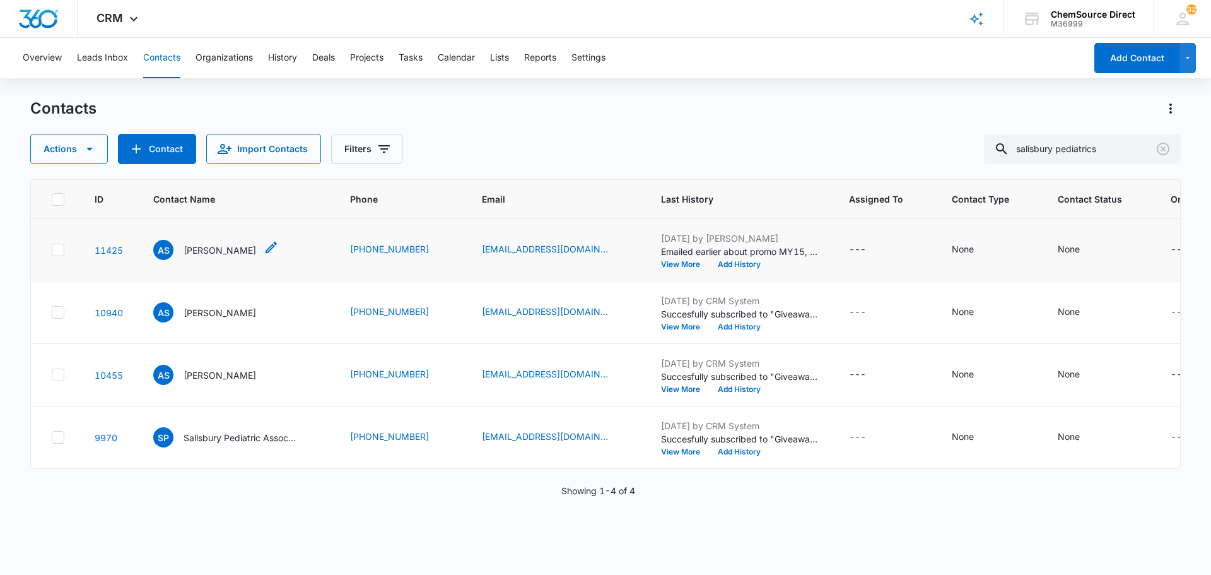
click at [197, 257] on p "[PERSON_NAME]" at bounding box center [220, 249] width 73 height 13
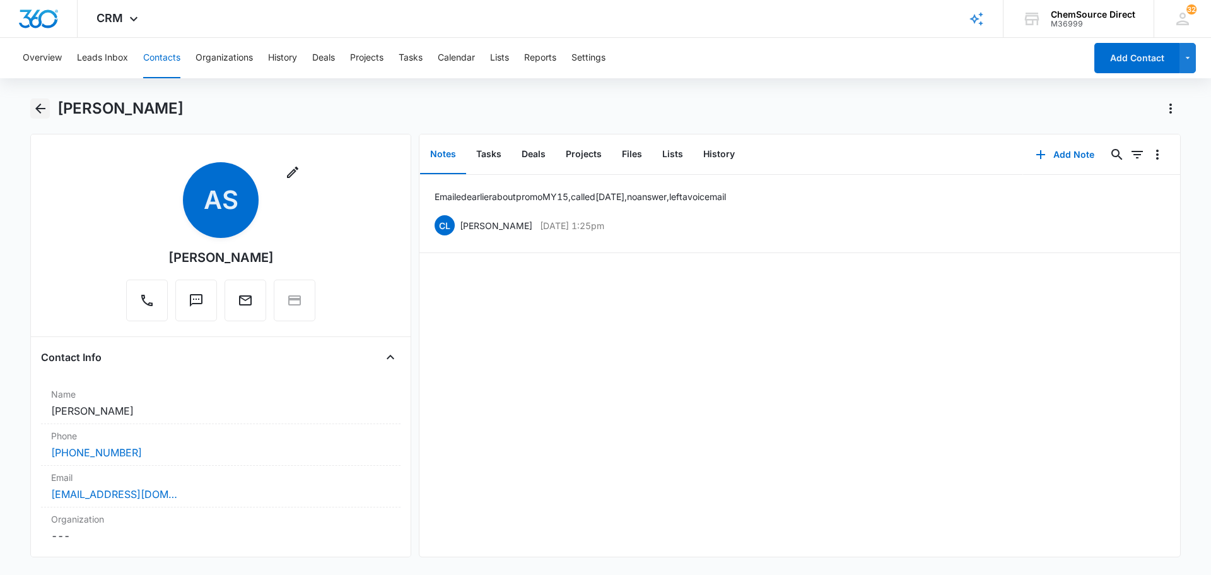
click at [42, 109] on icon "Back" at bounding box center [40, 108] width 10 height 10
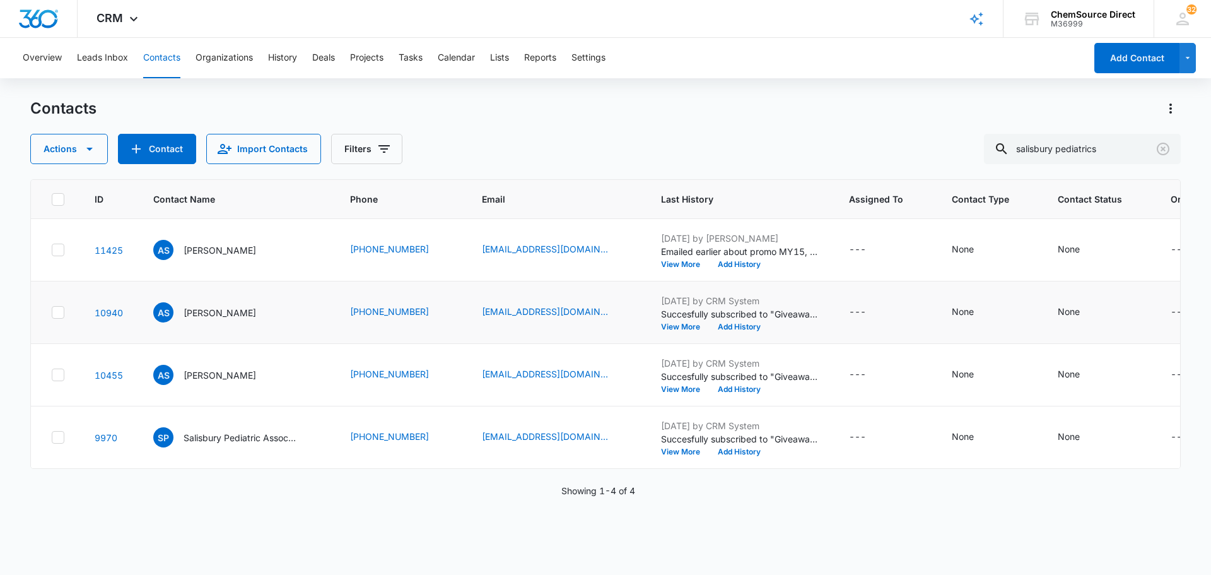
scroll to position [120, 0]
